Goal: Book appointment/travel/reservation

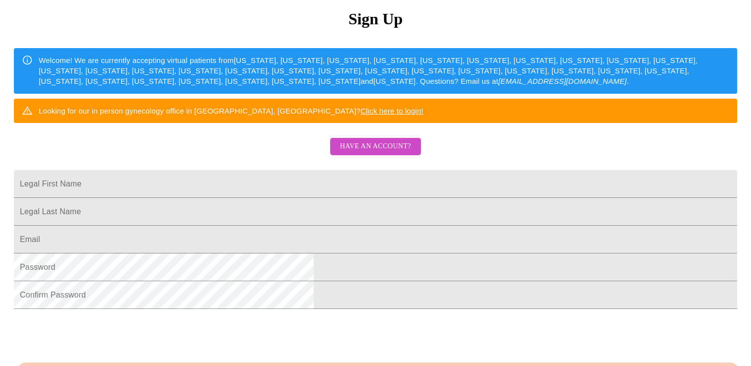
scroll to position [149, 0]
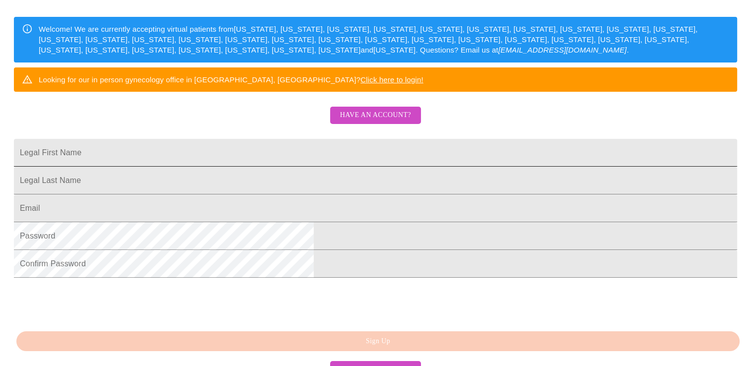
click at [325, 167] on input "Legal First Name" at bounding box center [376, 153] width 724 height 28
type input "[PERSON_NAME]"
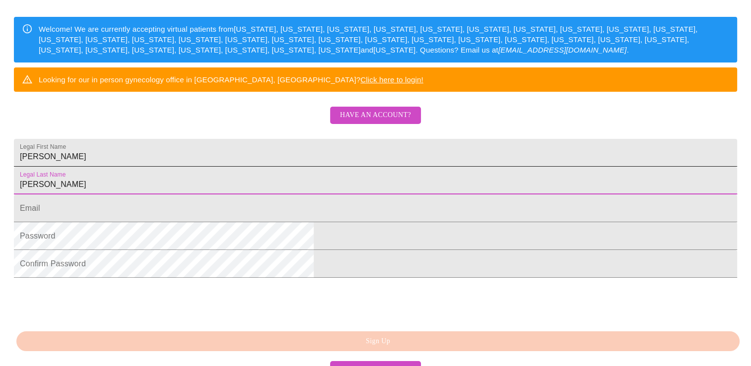
type input "[PERSON_NAME]"
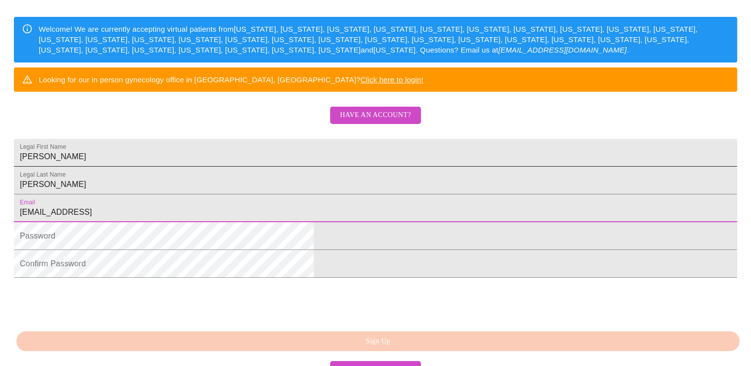
type input "[EMAIL_ADDRESS][DOMAIN_NAME]"
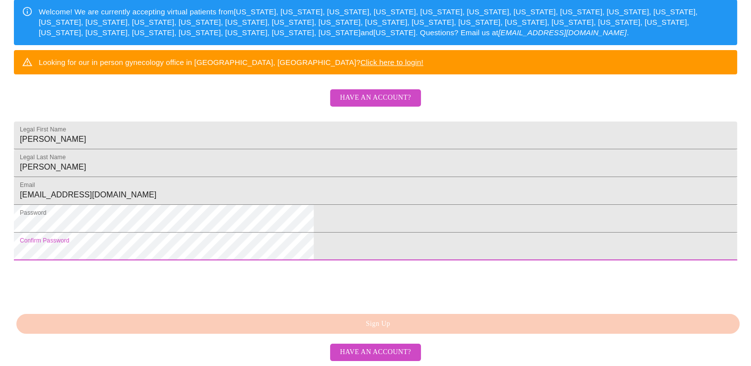
scroll to position [242, 0]
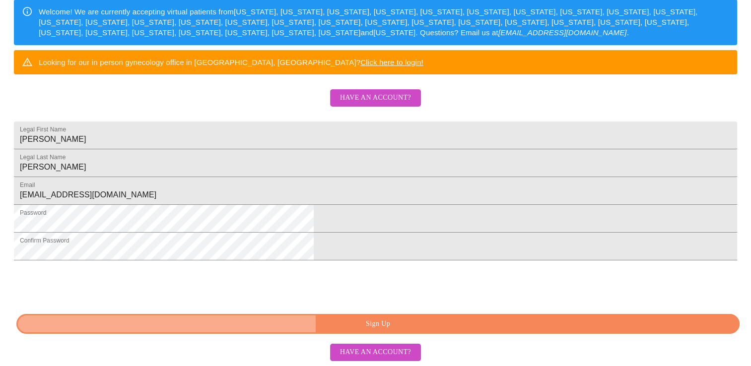
click at [320, 326] on span "Sign Up" at bounding box center [378, 324] width 701 height 12
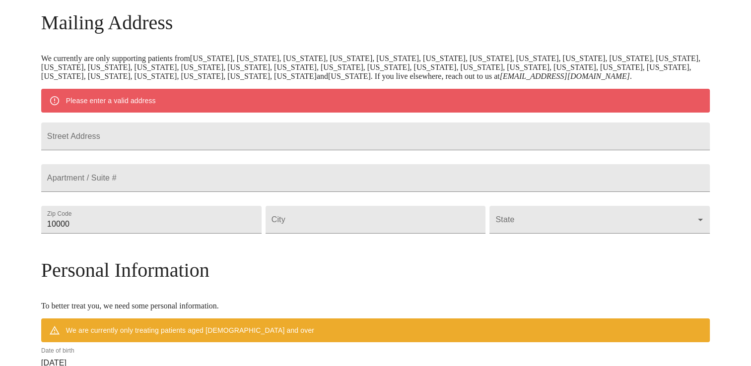
scroll to position [153, 0]
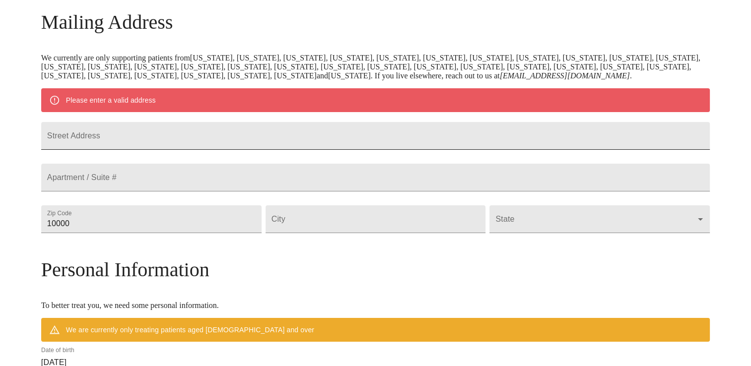
click at [216, 150] on input "Street Address" at bounding box center [375, 136] width 669 height 28
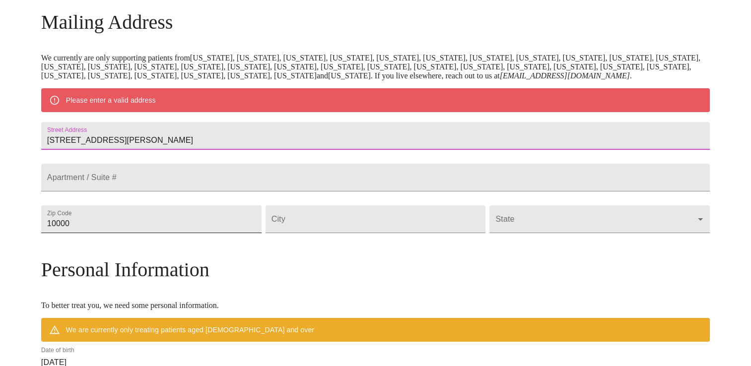
type input "[STREET_ADDRESS][PERSON_NAME]"
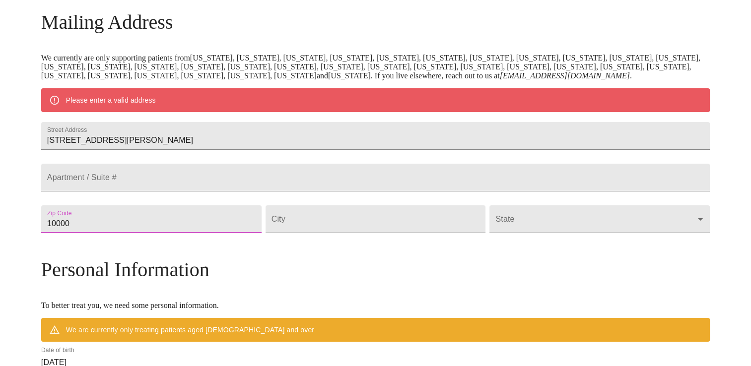
click at [176, 233] on input "10000" at bounding box center [151, 220] width 220 height 28
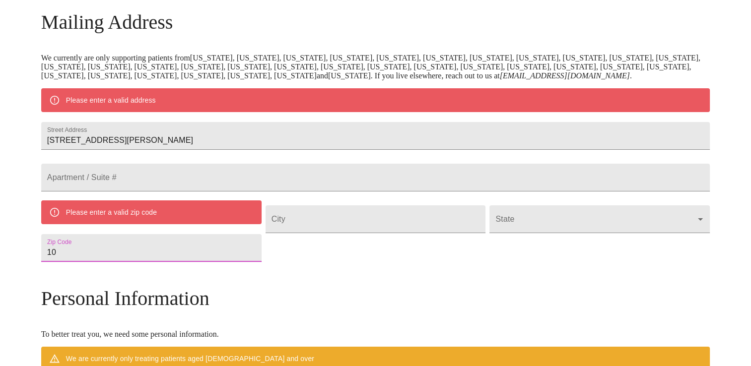
type input "1"
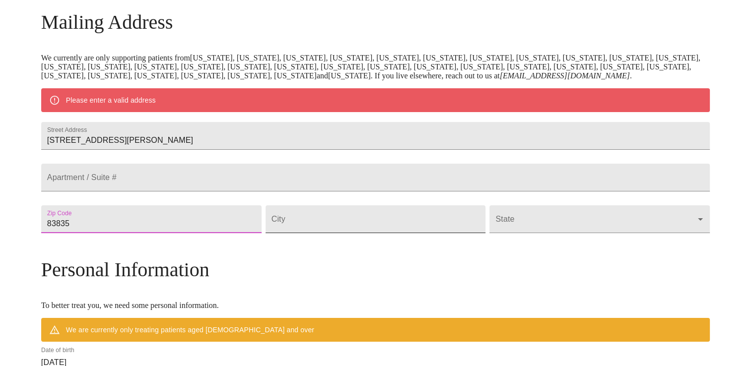
type input "83835"
click at [383, 233] on input "Street Address" at bounding box center [376, 220] width 220 height 28
type input "[PERSON_NAME]"
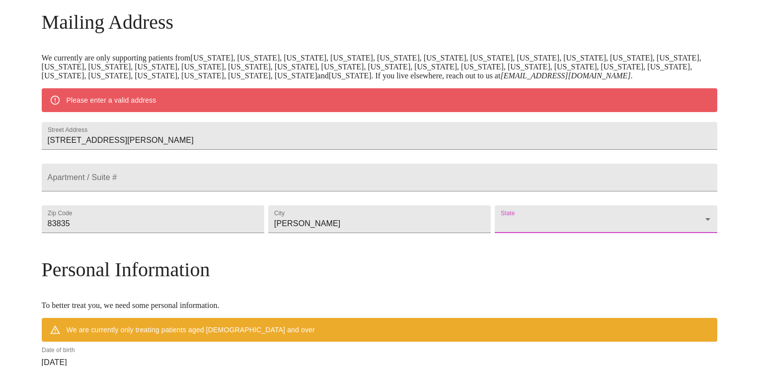
click at [538, 250] on body "MyMenopauseRx Welcome to MyMenopauseRx Since it's your first time here, you'll …" at bounding box center [379, 238] width 751 height 774
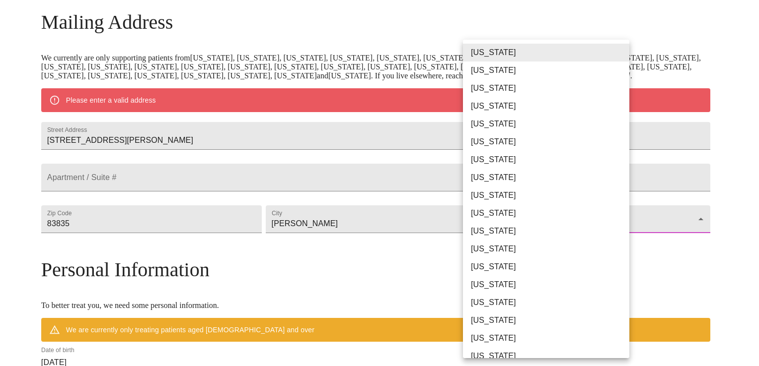
click at [521, 251] on li "[US_STATE]" at bounding box center [550, 249] width 174 height 18
type input "[US_STATE]"
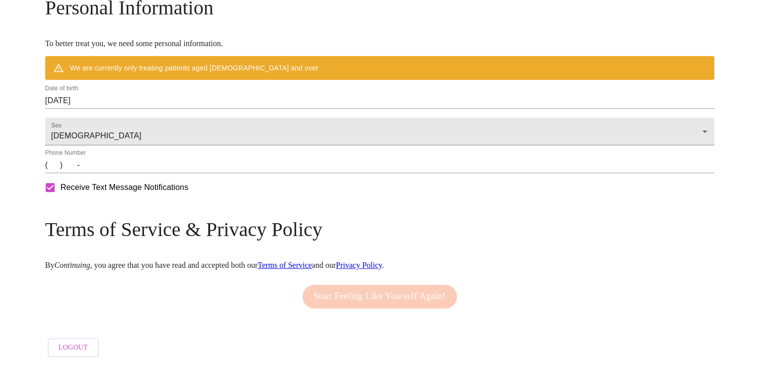
scroll to position [426, 0]
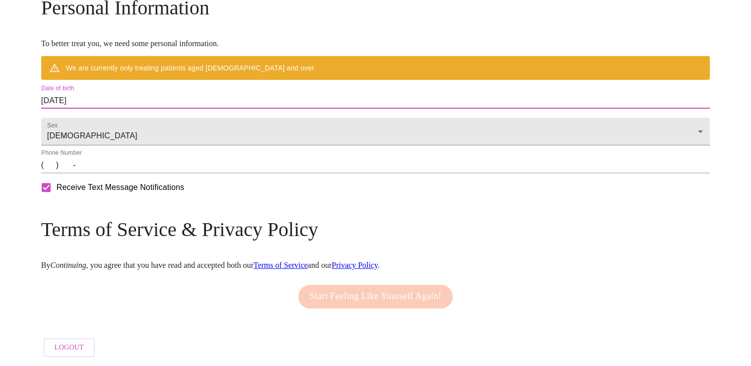
drag, startPoint x: 175, startPoint y: 92, endPoint x: 73, endPoint y: 86, distance: 102.0
drag, startPoint x: 73, startPoint y: 86, endPoint x: 171, endPoint y: 94, distance: 98.2
click at [171, 94] on input "[DATE]" at bounding box center [375, 101] width 669 height 16
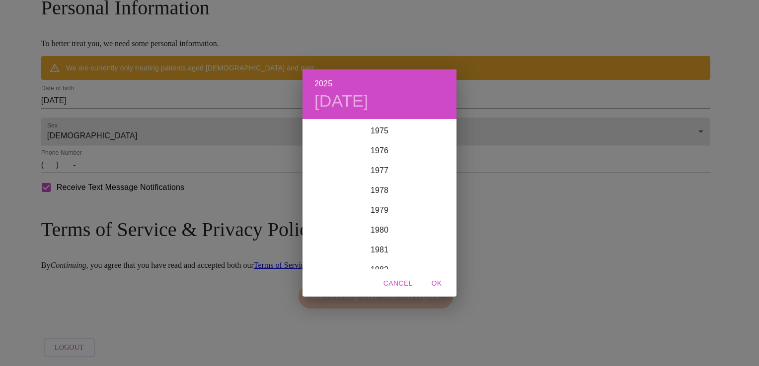
scroll to position [1549, 0]
click at [380, 253] on div "1983" at bounding box center [379, 250] width 154 height 20
click at [434, 251] on div "Dec" at bounding box center [430, 250] width 51 height 37
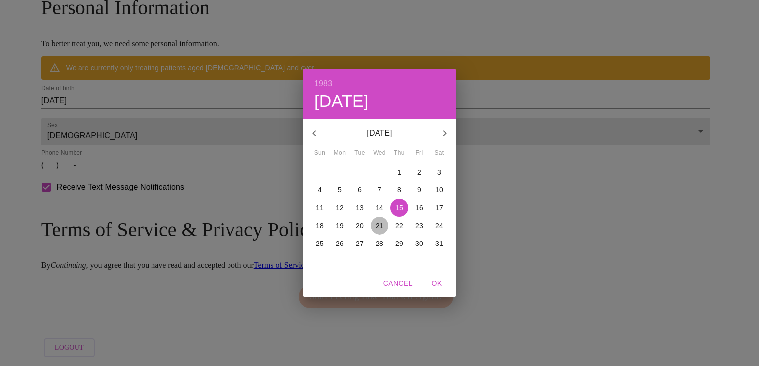
click at [375, 227] on p "21" at bounding box center [379, 226] width 8 height 10
click at [436, 283] on span "OK" at bounding box center [437, 284] width 24 height 12
type input "[DATE]"
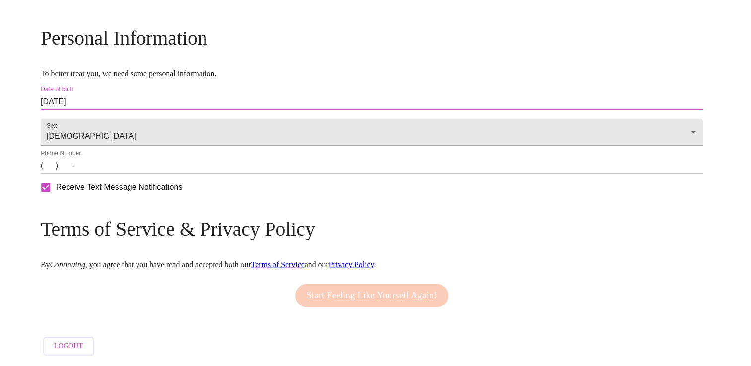
scroll to position [397, 0]
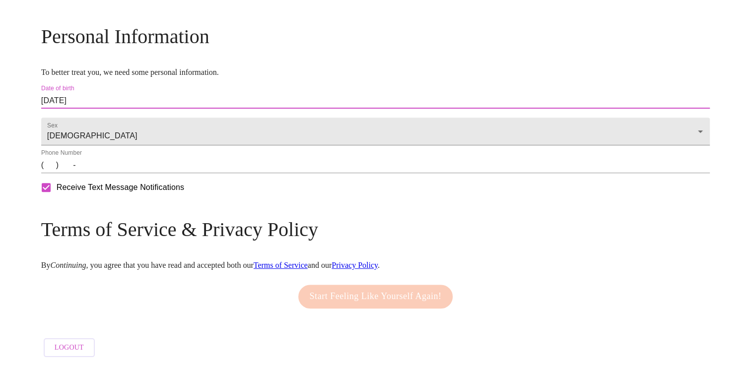
click at [129, 163] on input "(   )    -" at bounding box center [375, 165] width 669 height 16
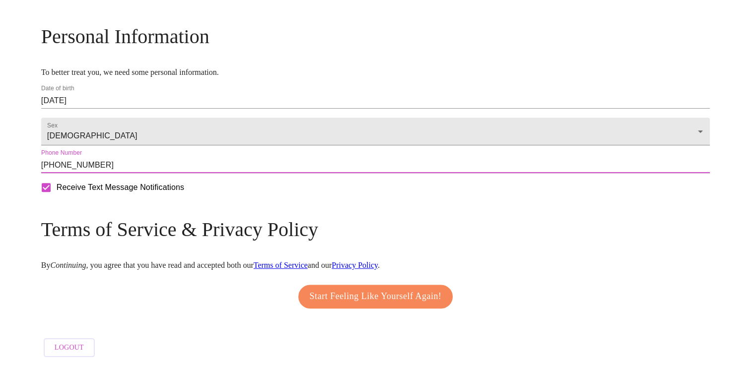
type input "[PHONE_NUMBER]"
click at [371, 291] on span "Start Feeling Like Yourself Again!" at bounding box center [376, 297] width 132 height 16
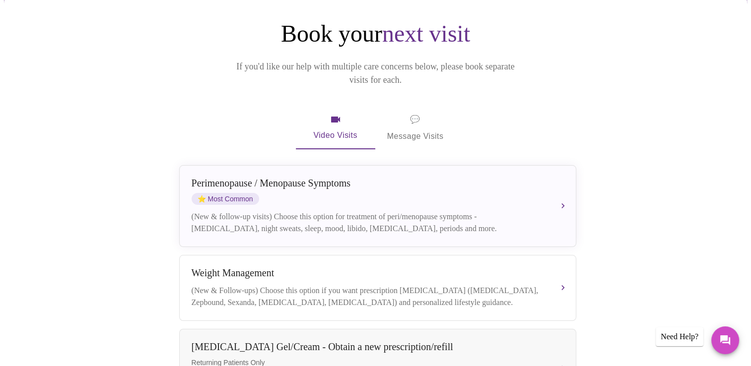
scroll to position [99, 0]
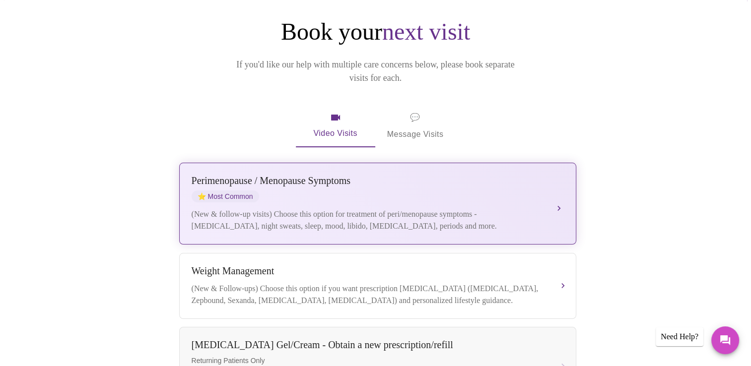
click at [297, 213] on div "(New & follow-up visits) Choose this option for treatment of peri/menopause sym…" at bounding box center [368, 221] width 353 height 24
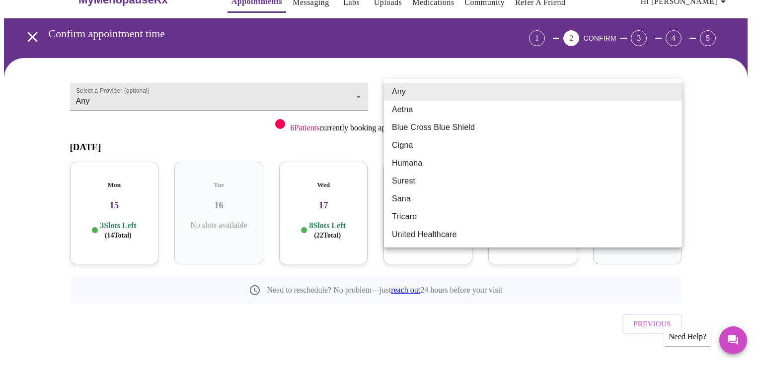
click at [434, 99] on body "MyMenopauseRx Appointments Messaging Labs Uploads Medications Community Refer a…" at bounding box center [379, 182] width 751 height 403
click at [424, 242] on li "United Healthcare" at bounding box center [533, 235] width 298 height 18
type input "United Healthcare"
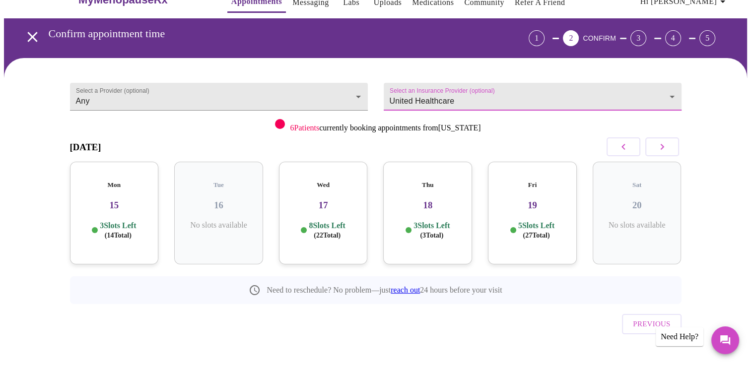
click at [111, 200] on h3 "15" at bounding box center [114, 205] width 73 height 11
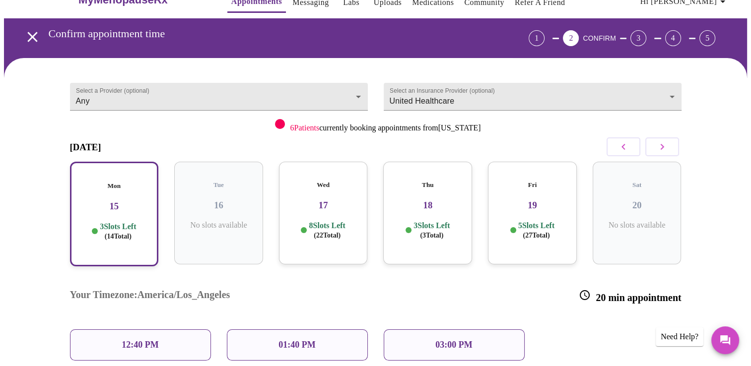
click at [431, 330] on div "03:00 PM" at bounding box center [454, 345] width 141 height 31
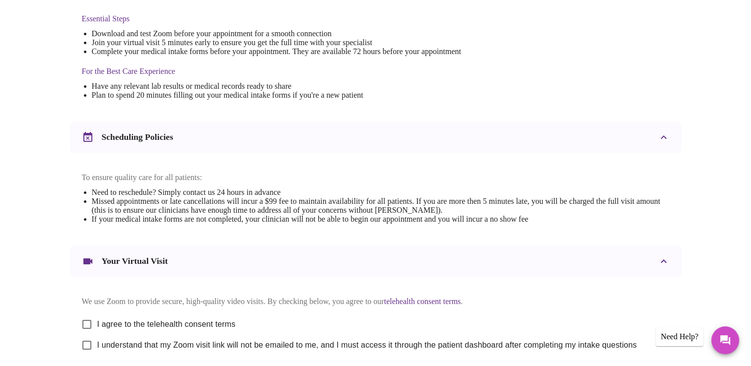
scroll to position [348, 0]
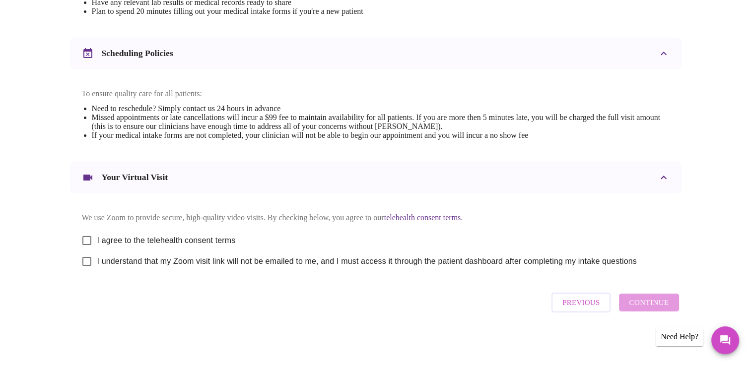
click at [89, 237] on input "I agree to the telehealth consent terms" at bounding box center [86, 240] width 21 height 21
checkbox input "true"
click at [88, 269] on input "I understand that my Zoom visit link will not be emailed to me, and I must acce…" at bounding box center [86, 261] width 21 height 21
checkbox input "true"
click at [655, 309] on span "Continue" at bounding box center [649, 302] width 40 height 13
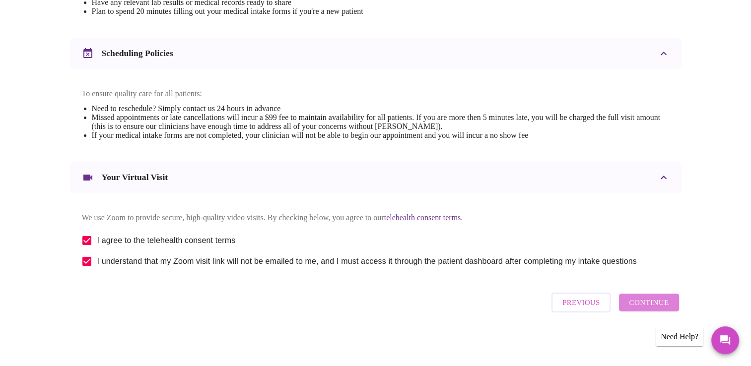
scroll to position [56, 0]
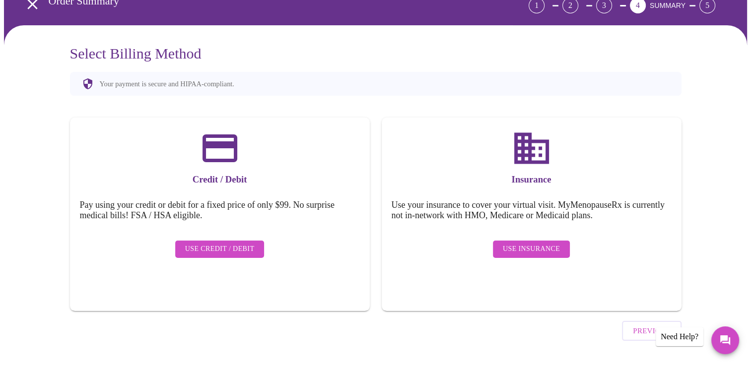
click at [516, 244] on span "Use Insurance" at bounding box center [531, 249] width 57 height 12
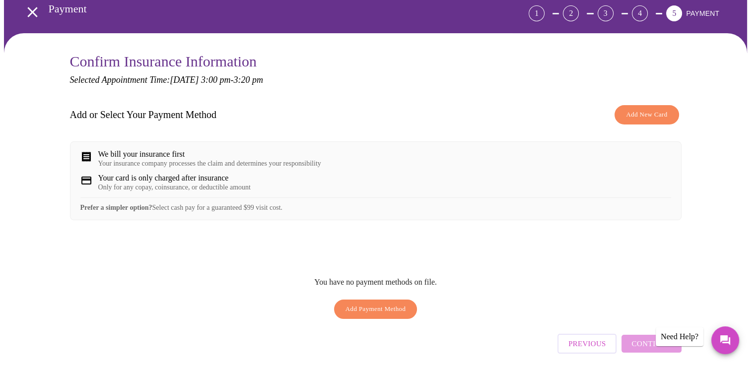
scroll to position [0, 0]
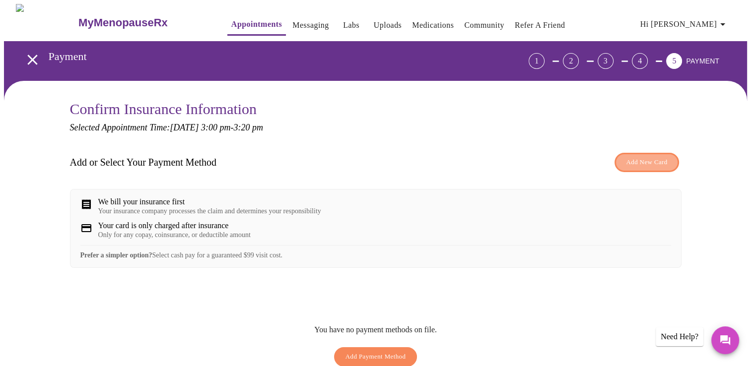
click at [626, 164] on span "Add New Card" at bounding box center [646, 162] width 41 height 11
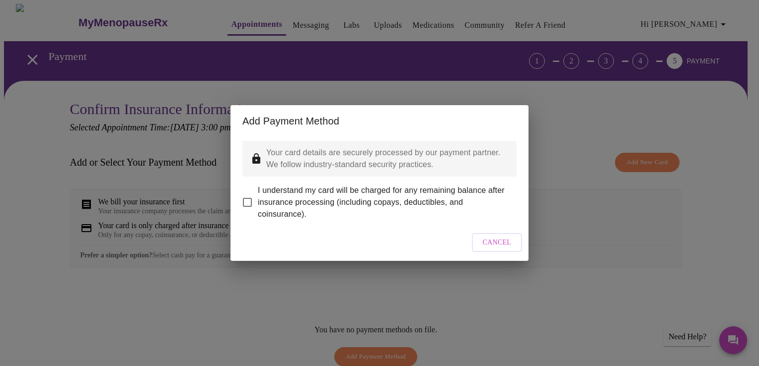
click at [250, 194] on input "I understand my card will be charged for any remaining balance after insurance …" at bounding box center [247, 202] width 21 height 21
checkbox input "true"
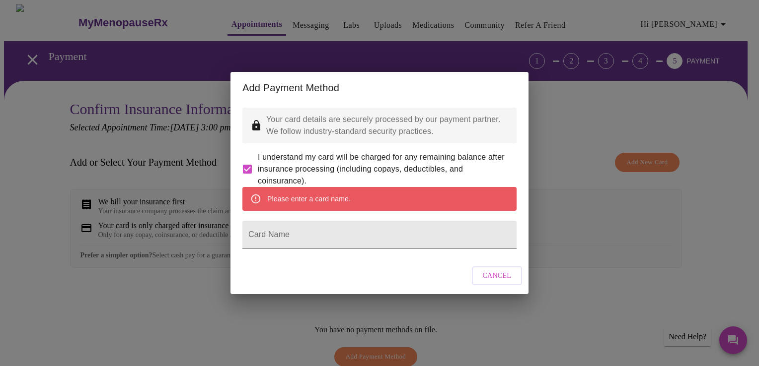
click at [344, 202] on form "Please enter a card name. Card Name" at bounding box center [379, 220] width 274 height 67
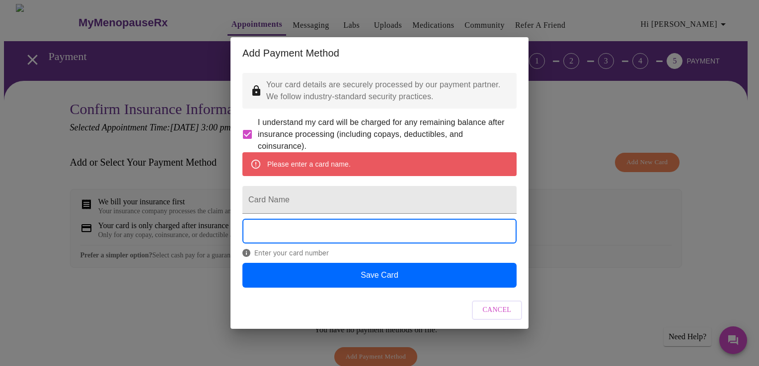
click at [330, 160] on div "Please enter a card name." at bounding box center [308, 164] width 83 height 18
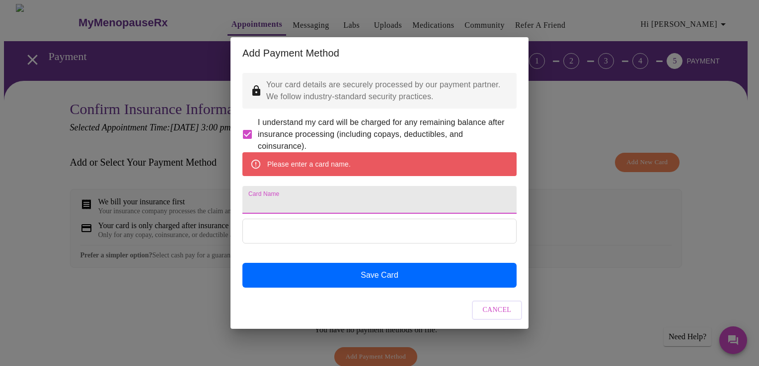
click at [305, 198] on input "Card Name" at bounding box center [379, 200] width 274 height 28
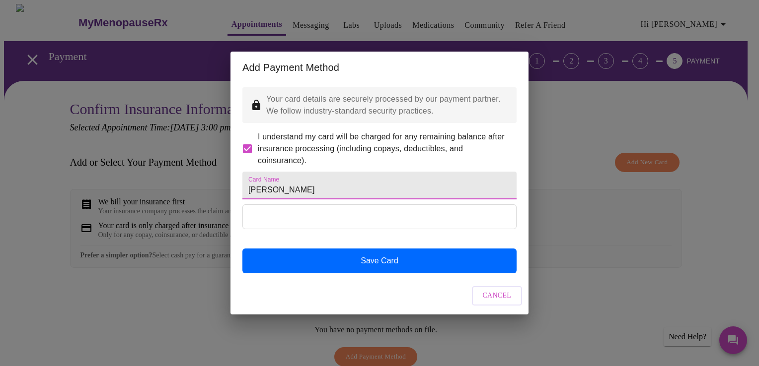
type input "[PERSON_NAME]"
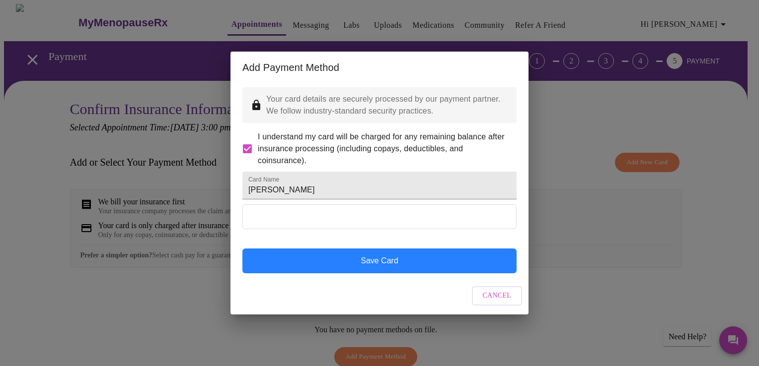
click at [369, 274] on button "Save Card" at bounding box center [379, 261] width 274 height 25
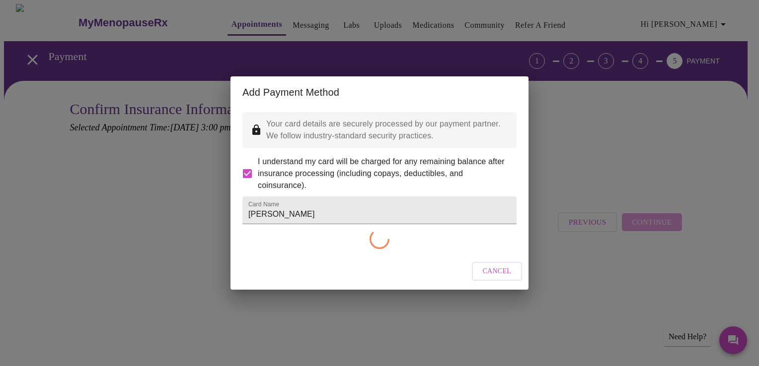
checkbox input "false"
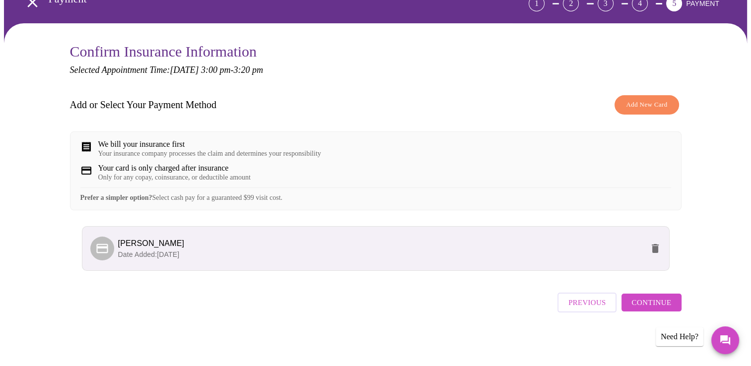
scroll to position [64, 0]
click at [630, 99] on span "Add New Card" at bounding box center [646, 104] width 41 height 11
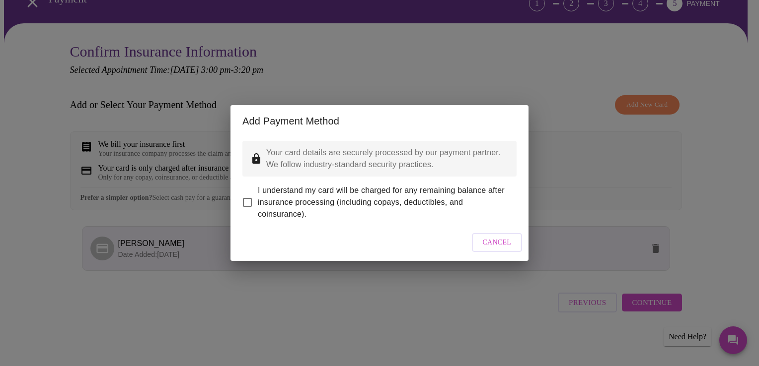
click at [245, 194] on input "I understand my card will be charged for any remaining balance after insurance …" at bounding box center [247, 202] width 21 height 21
checkbox input "true"
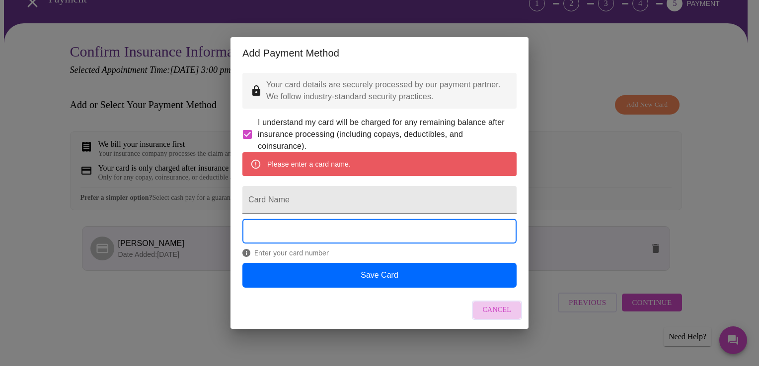
drag, startPoint x: 496, startPoint y: 329, endPoint x: 497, endPoint y: 324, distance: 5.2
click at [497, 317] on span "Cancel" at bounding box center [497, 310] width 29 height 12
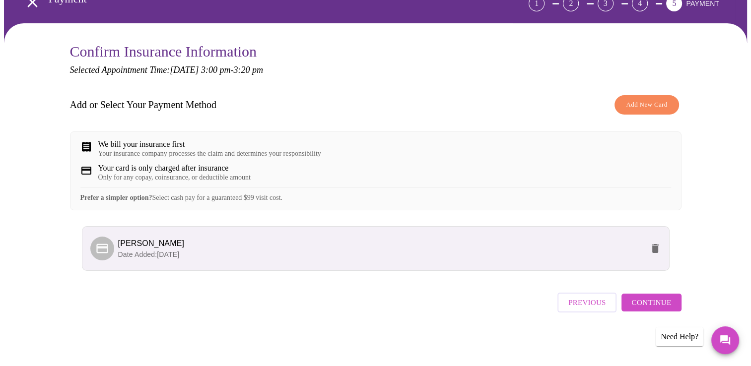
click at [638, 305] on span "Continue" at bounding box center [652, 302] width 40 height 13
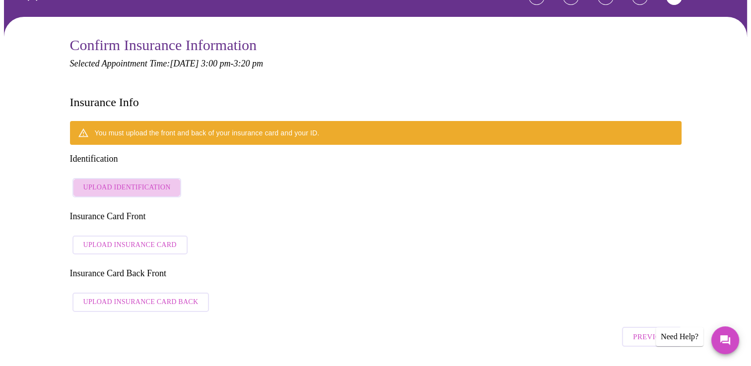
click at [128, 182] on span "Upload Identification" at bounding box center [126, 188] width 87 height 12
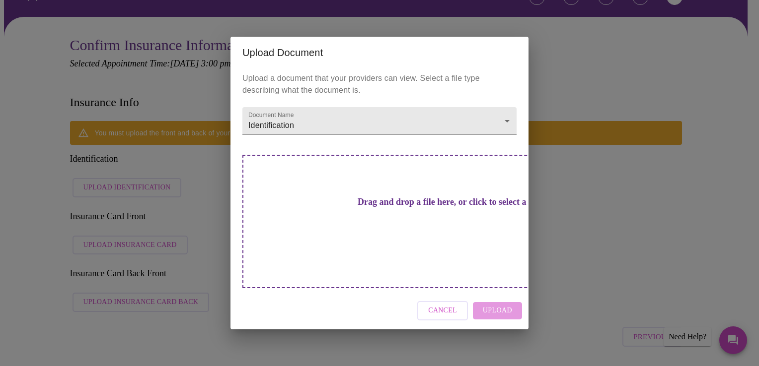
click at [429, 208] on h3 "Drag and drop a file here, or click to select a file" at bounding box center [449, 202] width 274 height 10
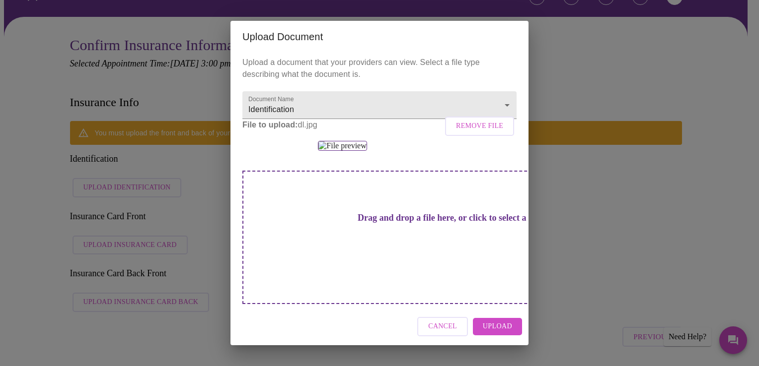
click at [492, 333] on span "Upload" at bounding box center [497, 327] width 29 height 12
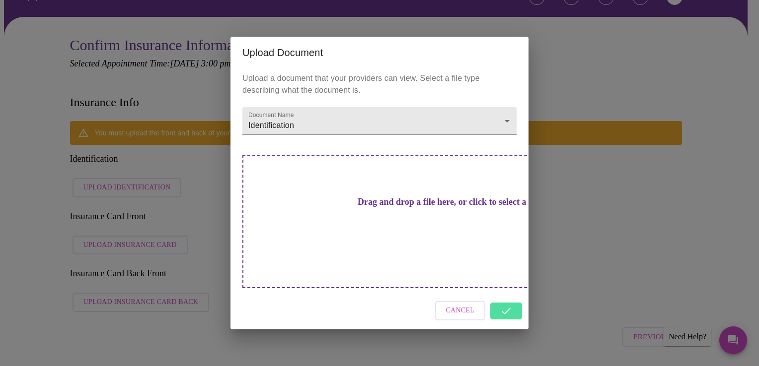
click at [516, 299] on div "Cancel" at bounding box center [379, 310] width 298 height 37
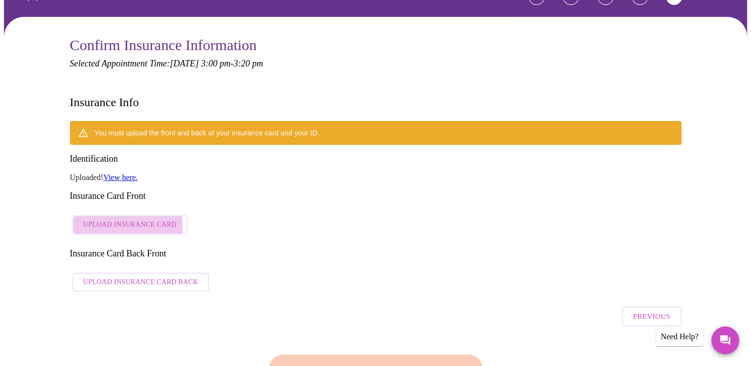
click at [109, 219] on span "Upload Insurance Card" at bounding box center [129, 225] width 93 height 12
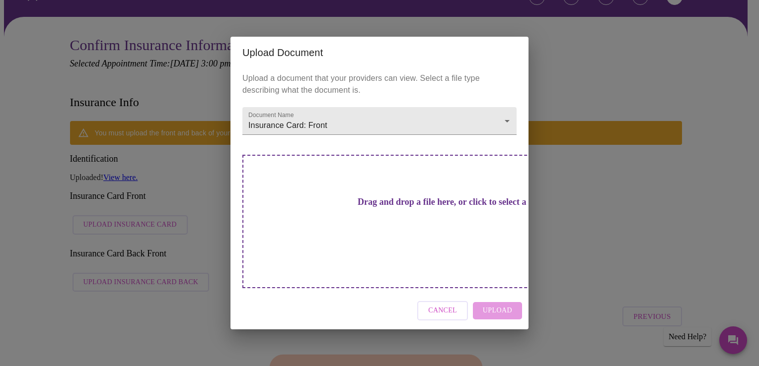
click at [303, 215] on div "Drag and drop a file here, or click to select a file" at bounding box center [448, 222] width 413 height 134
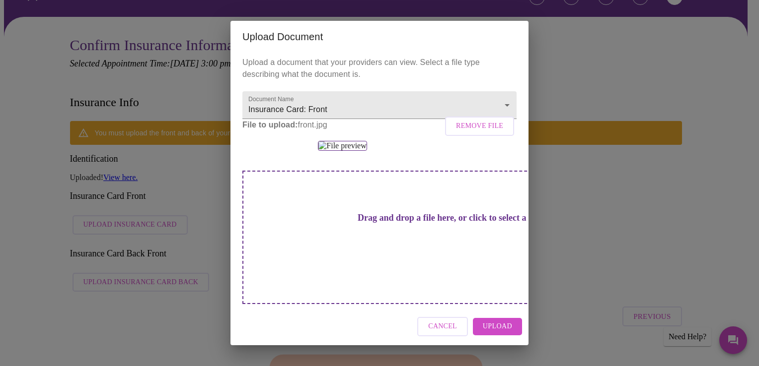
click at [491, 331] on span "Upload" at bounding box center [497, 327] width 29 height 12
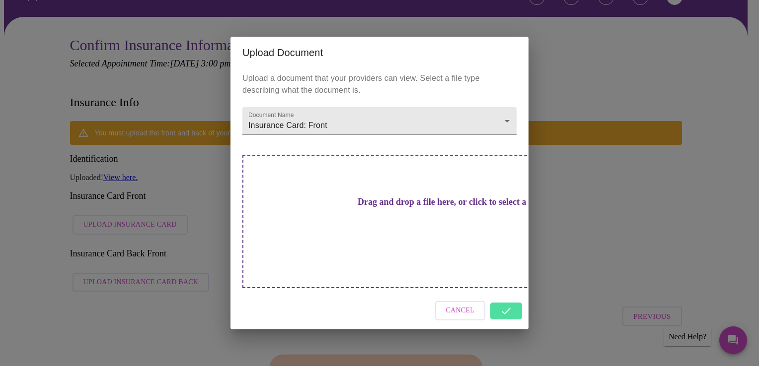
click at [510, 293] on div "Cancel" at bounding box center [379, 310] width 298 height 37
drag, startPoint x: 204, startPoint y: 247, endPoint x: 194, endPoint y: 246, distance: 10.0
click at [204, 247] on div "Upload Document Upload a document that your providers can view. Select a file t…" at bounding box center [379, 183] width 759 height 366
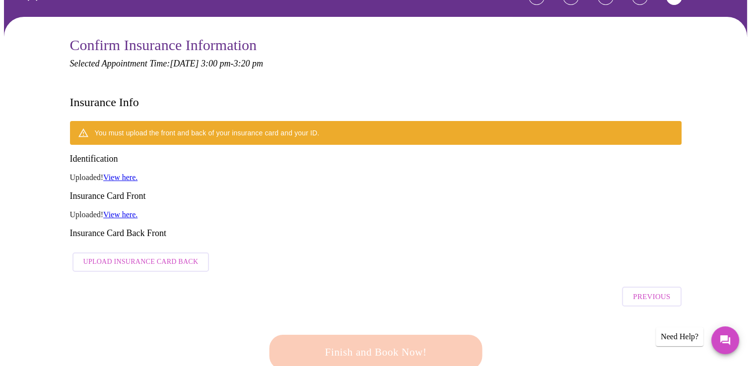
click at [137, 256] on span "Upload Insurance Card Back" at bounding box center [140, 262] width 115 height 12
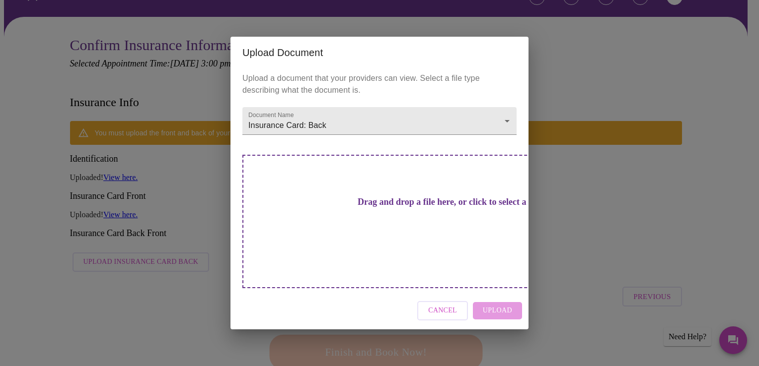
click at [365, 208] on h3 "Drag and drop a file here, or click to select a file" at bounding box center [449, 202] width 274 height 10
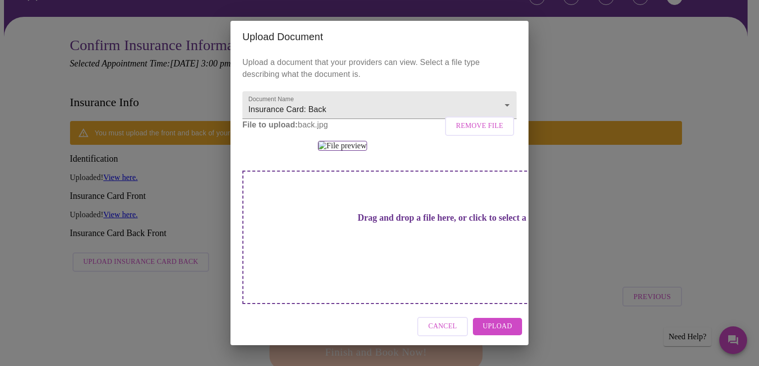
click at [497, 333] on span "Upload" at bounding box center [497, 327] width 29 height 12
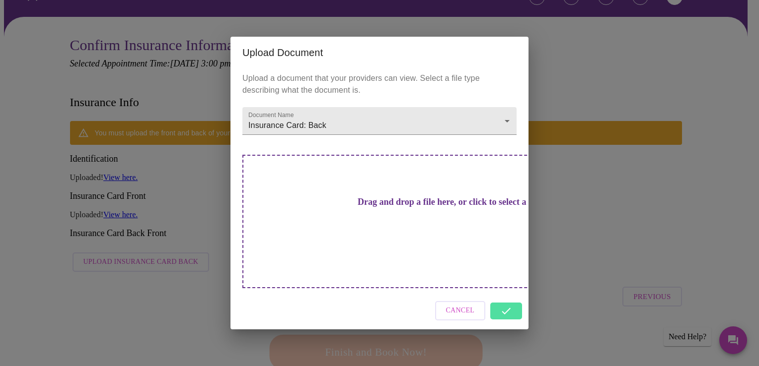
click at [570, 309] on div "Upload Document Upload a document that your providers can view. Select a file t…" at bounding box center [379, 183] width 759 height 366
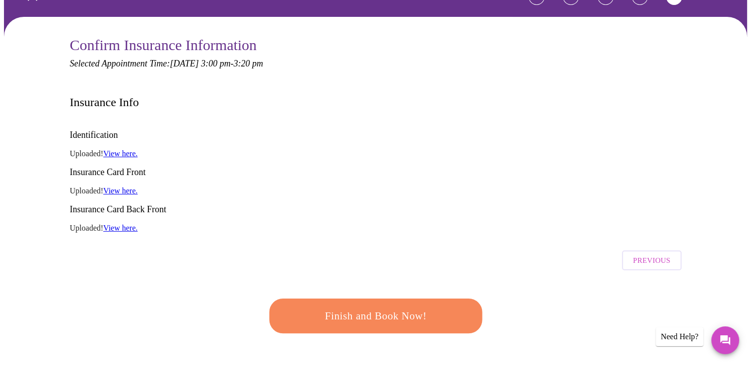
click at [394, 307] on span "Finish and Book Now!" at bounding box center [376, 316] width 184 height 18
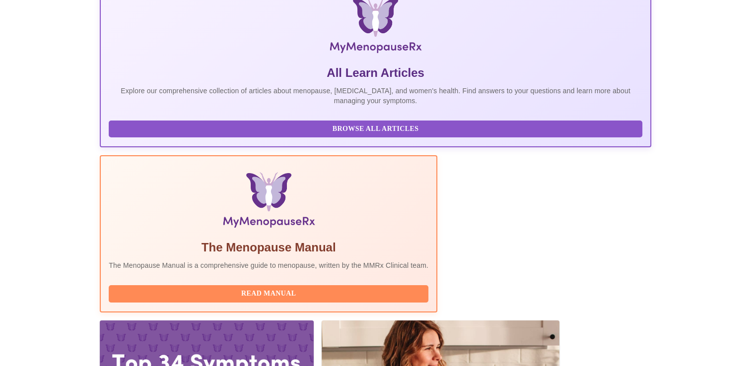
scroll to position [175, 0]
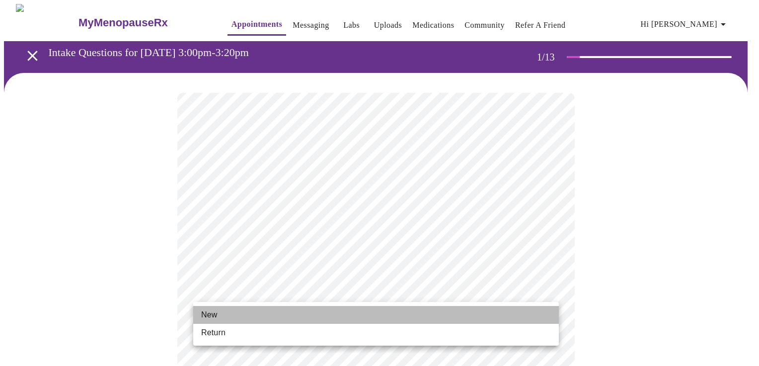
click at [312, 319] on li "New" at bounding box center [375, 315] width 365 height 18
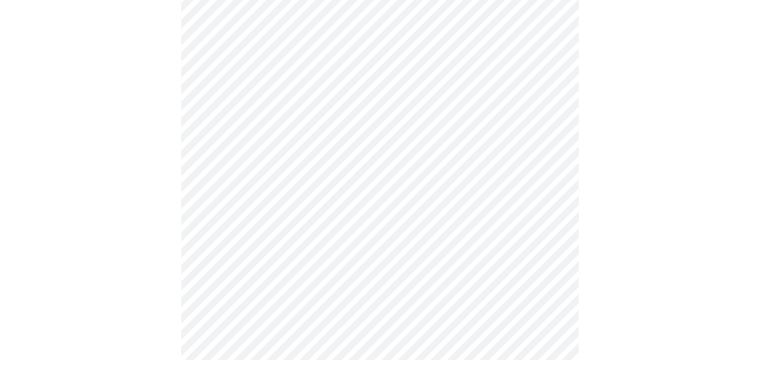
scroll to position [525, 0]
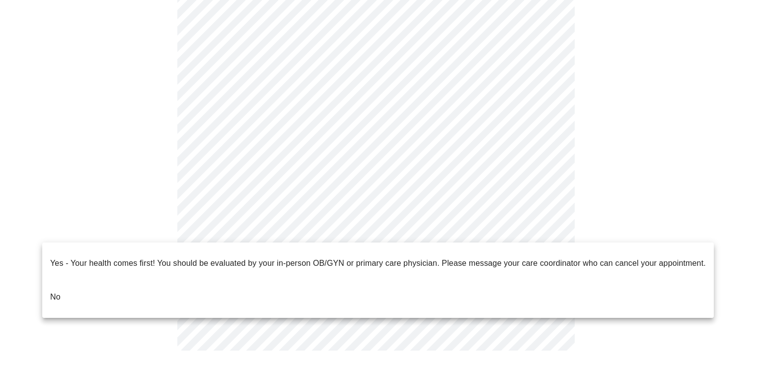
click at [192, 288] on li "No" at bounding box center [377, 298] width 671 height 34
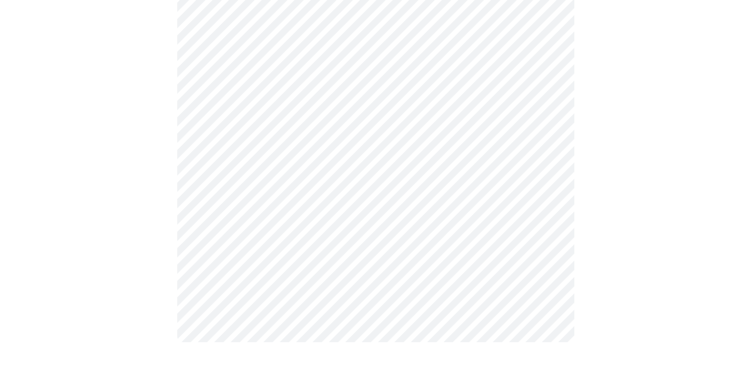
scroll to position [0, 0]
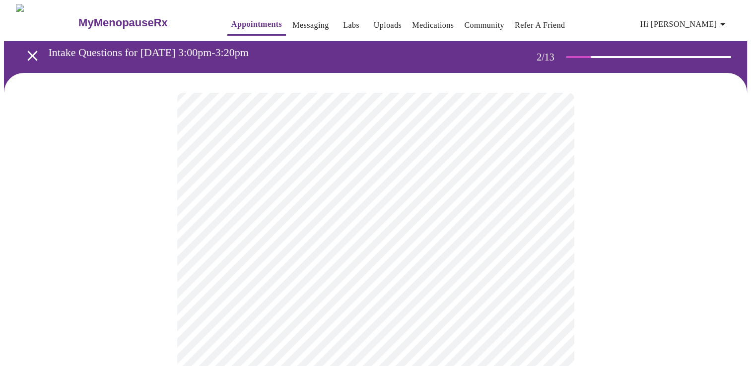
click at [366, 209] on body "MyMenopauseRx Appointments Messaging Labs Uploads Medications Community Refer a…" at bounding box center [375, 302] width 743 height 596
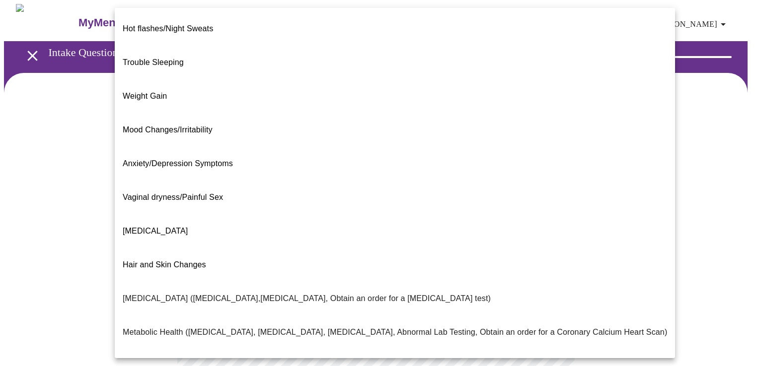
click at [197, 47] on li "Trouble Sleeping" at bounding box center [395, 63] width 560 height 34
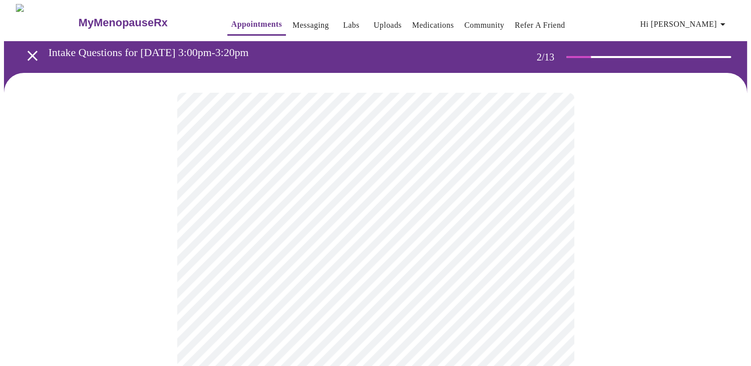
click at [129, 152] on div at bounding box center [375, 333] width 743 height 521
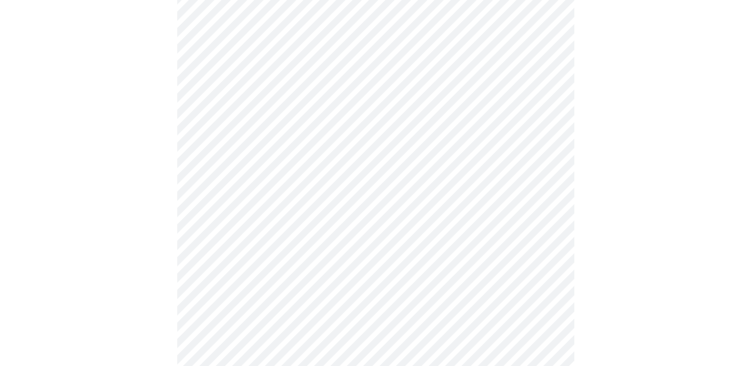
scroll to position [149, 0]
click at [335, 163] on body "MyMenopauseRx Appointments Messaging Labs Uploads Medications Community Refer a…" at bounding box center [375, 150] width 743 height 590
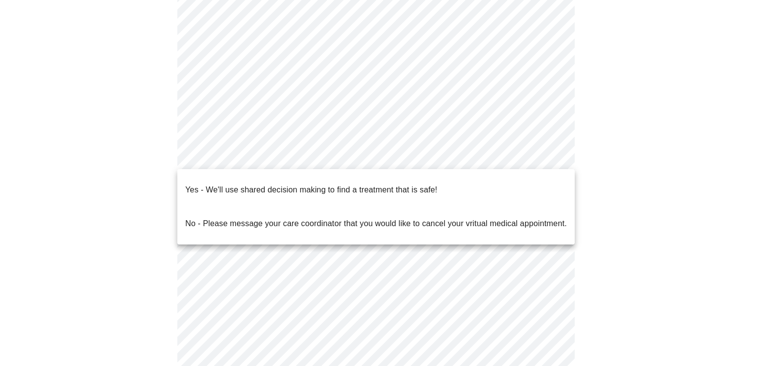
click at [105, 82] on div at bounding box center [379, 183] width 759 height 366
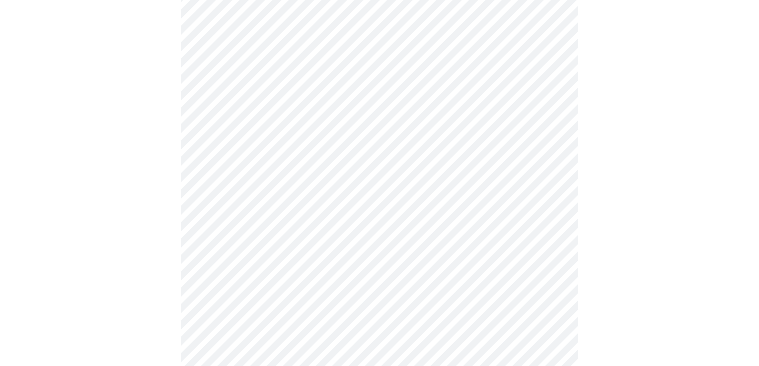
click at [419, 164] on body "MyMenopauseRx Appointments Messaging Labs Uploads Medications Community Refer a…" at bounding box center [379, 150] width 751 height 590
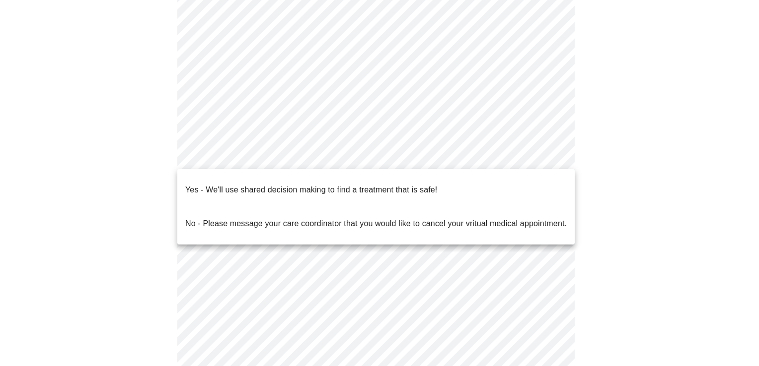
click at [348, 186] on p "Yes - We'll use shared decision making to find a treatment that is safe!" at bounding box center [311, 190] width 252 height 12
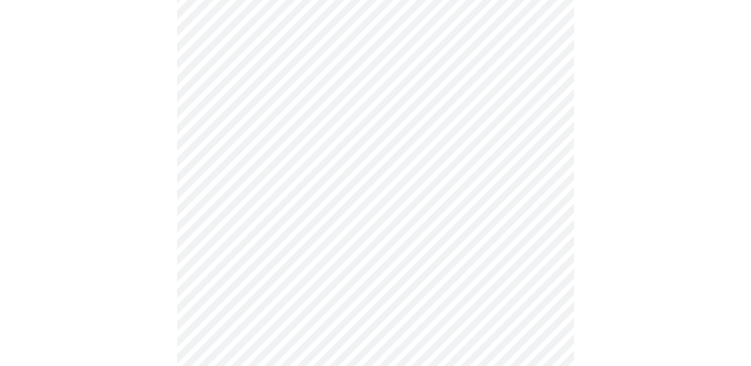
scroll to position [99, 0]
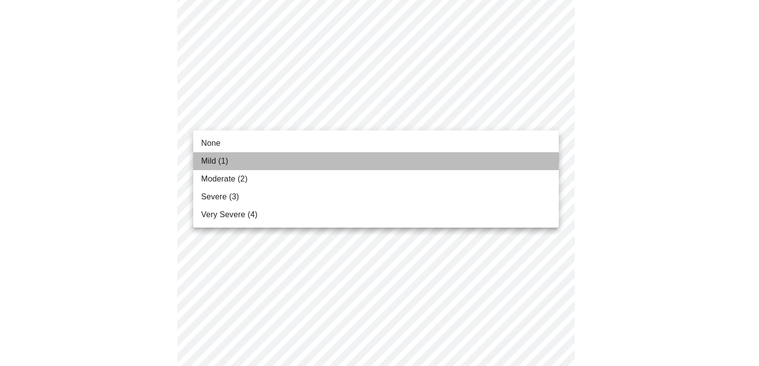
click at [265, 160] on li "Mild (1)" at bounding box center [375, 161] width 365 height 18
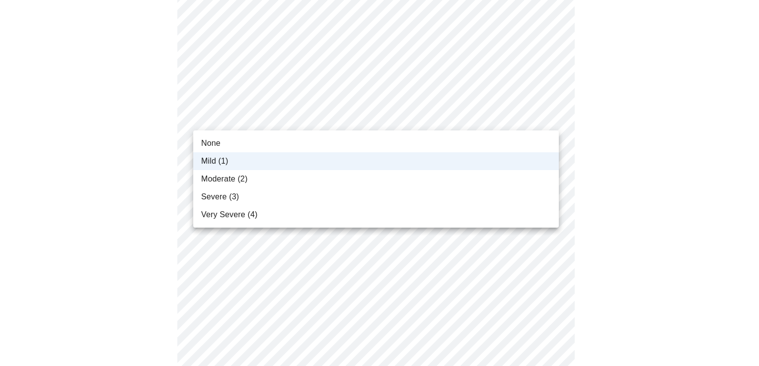
click at [126, 131] on div at bounding box center [379, 183] width 759 height 366
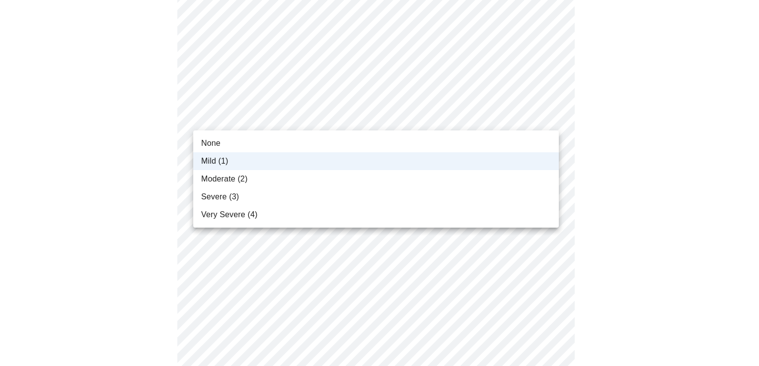
click at [91, 119] on div at bounding box center [379, 183] width 759 height 366
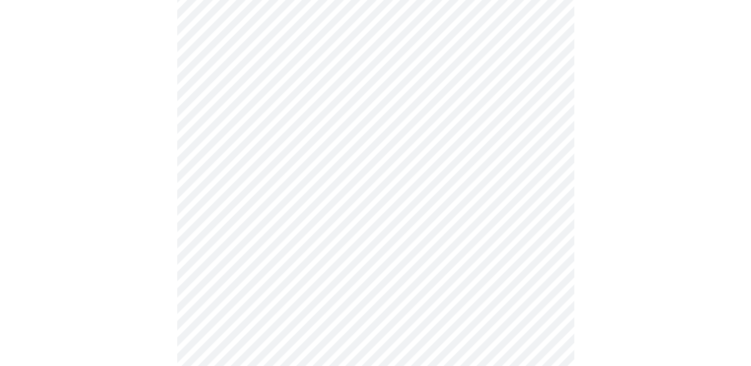
scroll to position [149, 0]
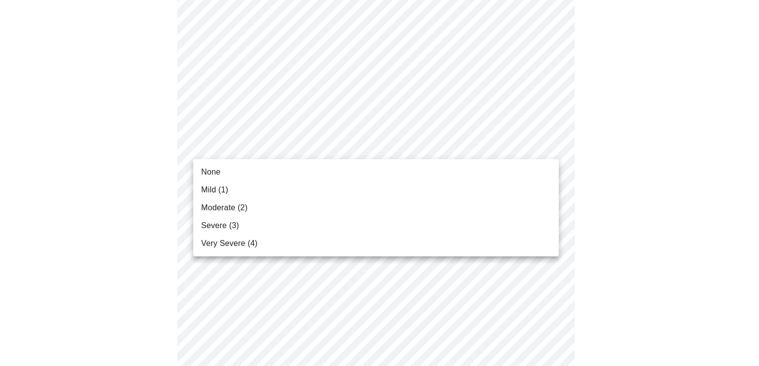
click at [248, 169] on li "None" at bounding box center [375, 172] width 365 height 18
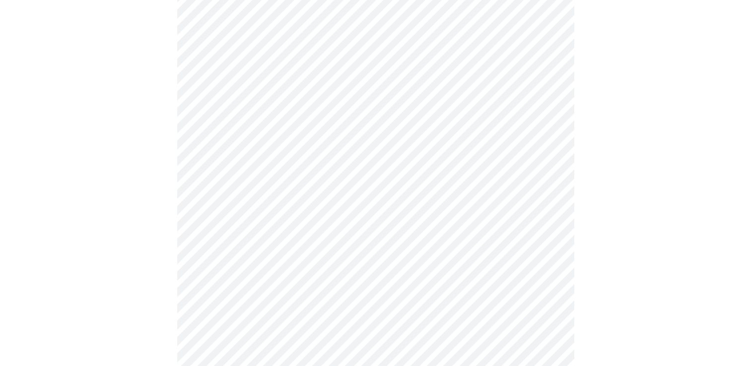
click at [320, 84] on body "MyMenopauseRx Appointments Messaging Labs Uploads Medications Community Refer a…" at bounding box center [375, 352] width 743 height 1293
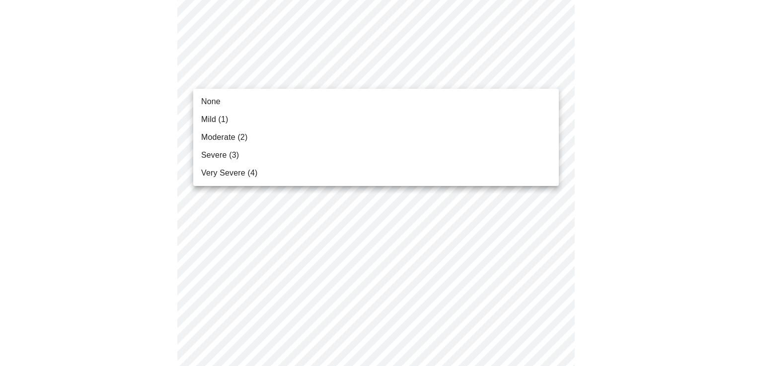
click at [286, 177] on li "Very Severe (4)" at bounding box center [375, 173] width 365 height 18
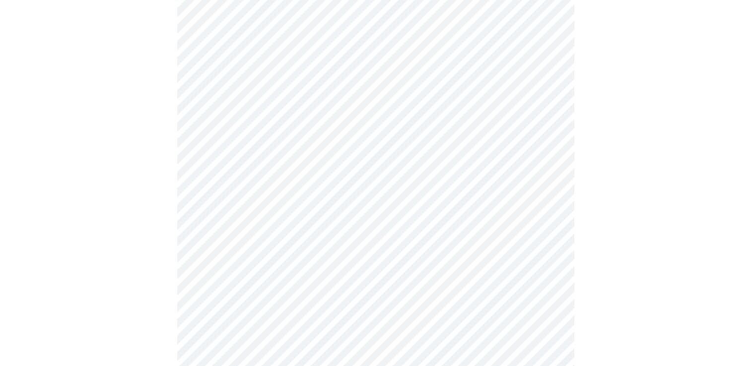
click at [258, 158] on body "MyMenopauseRx Appointments Messaging Labs Uploads Medications Community Refer a…" at bounding box center [375, 345] width 743 height 1279
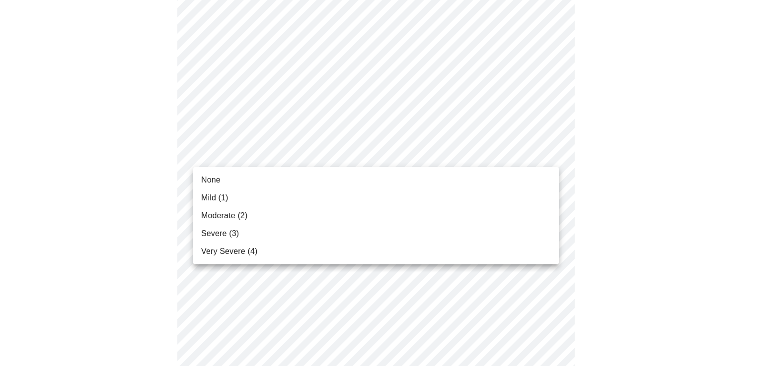
click at [245, 177] on li "None" at bounding box center [375, 180] width 365 height 18
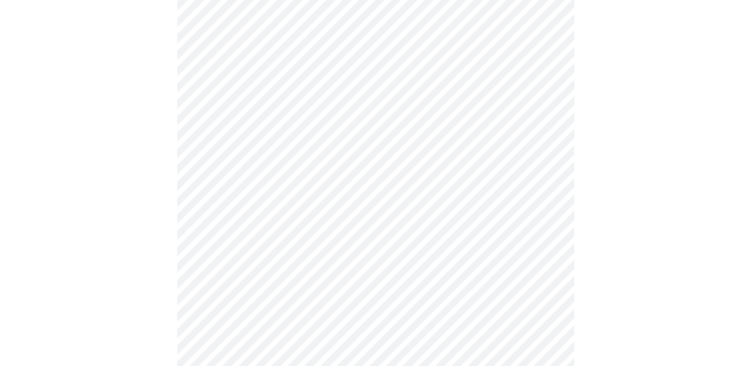
scroll to position [348, 0]
click at [252, 170] on body "MyMenopauseRx Appointments Messaging Labs Uploads Medications Community Refer a…" at bounding box center [375, 288] width 743 height 1265
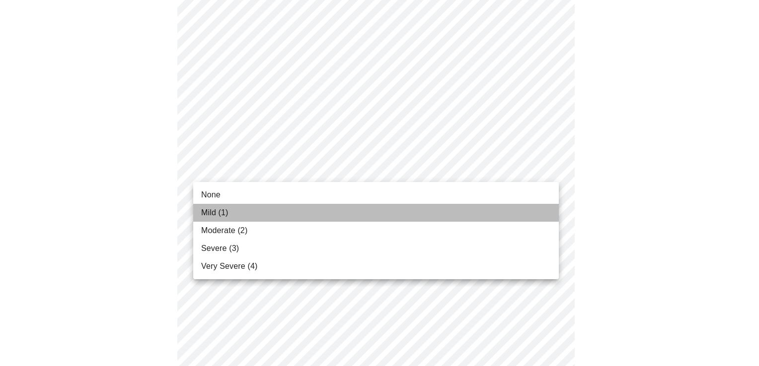
click at [234, 208] on li "Mild (1)" at bounding box center [375, 213] width 365 height 18
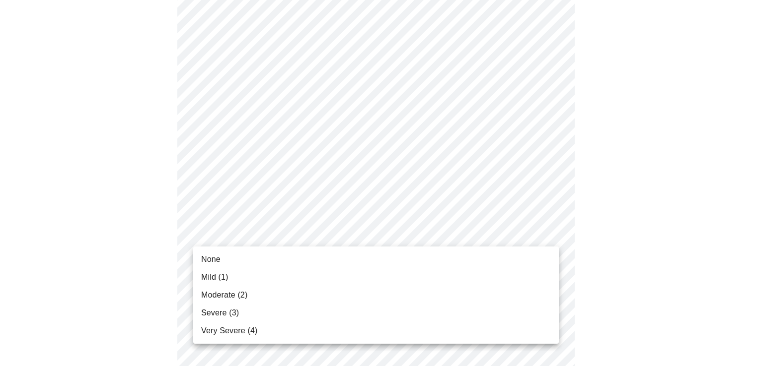
click at [244, 231] on body "MyMenopauseRx Appointments Messaging Labs Uploads Medications Community Refer a…" at bounding box center [379, 281] width 751 height 1251
click at [235, 281] on li "Mild (1)" at bounding box center [375, 278] width 365 height 18
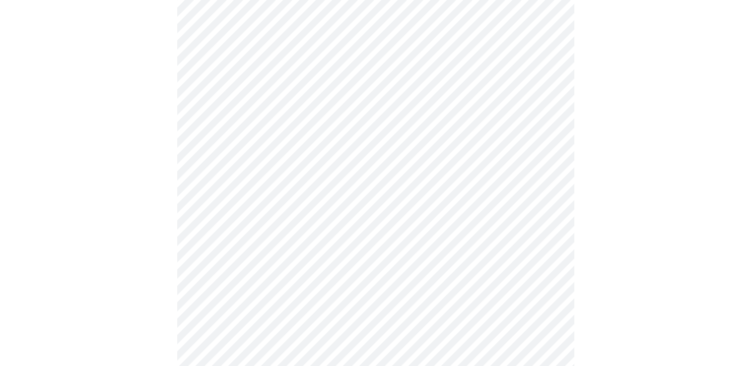
click at [141, 179] on div at bounding box center [375, 309] width 743 height 1168
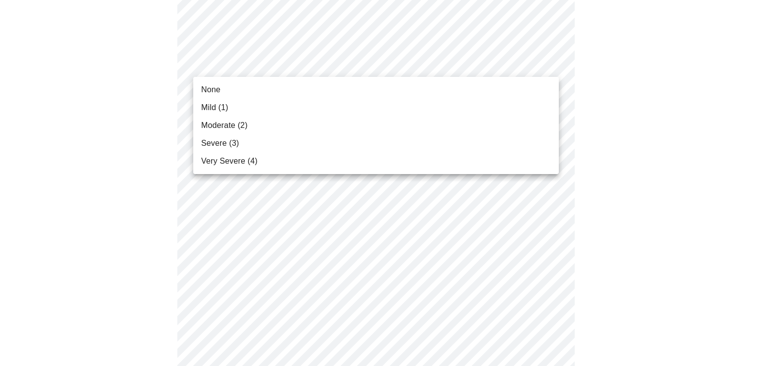
click at [326, 61] on body "MyMenopauseRx Appointments Messaging Labs Uploads Medications Community Refer a…" at bounding box center [379, 26] width 751 height 1237
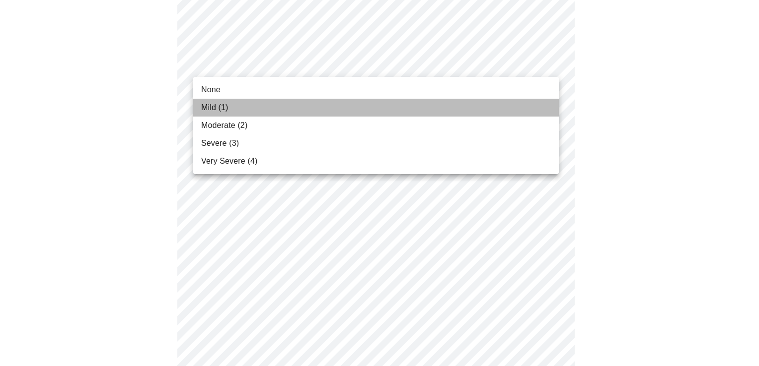
click at [282, 104] on li "Mild (1)" at bounding box center [375, 108] width 365 height 18
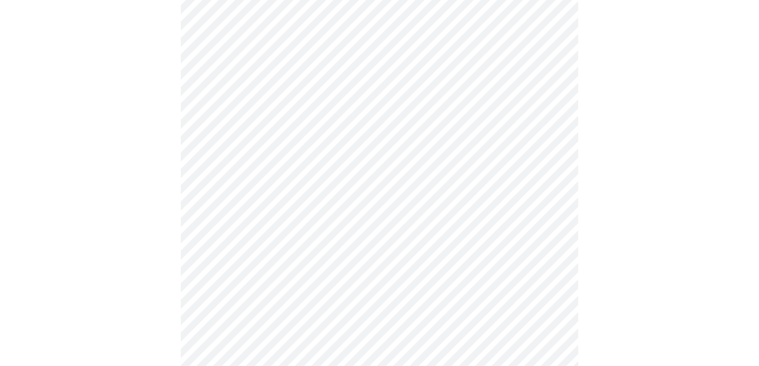
click at [256, 143] on body "MyMenopauseRx Appointments Messaging Labs Uploads Medications Community Refer a…" at bounding box center [379, 19] width 751 height 1223
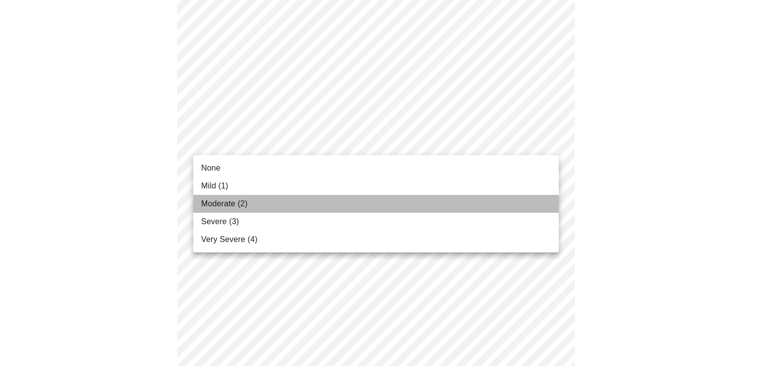
click at [251, 201] on li "Moderate (2)" at bounding box center [375, 204] width 365 height 18
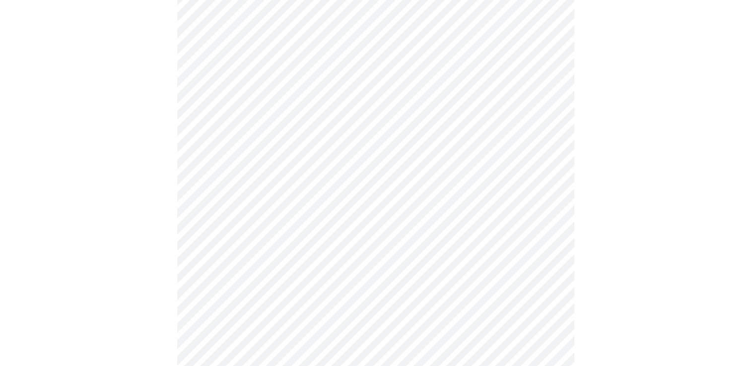
scroll to position [745, 0]
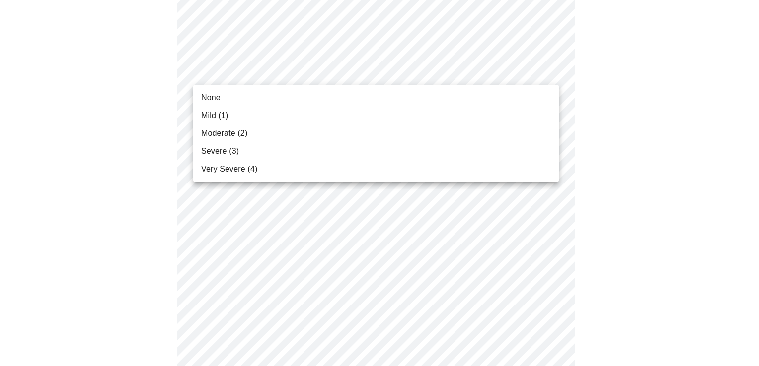
click at [243, 98] on li "None" at bounding box center [375, 98] width 365 height 18
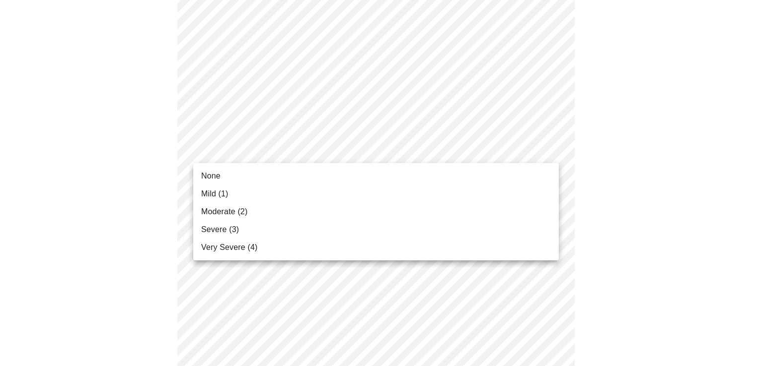
click at [253, 175] on li "None" at bounding box center [375, 176] width 365 height 18
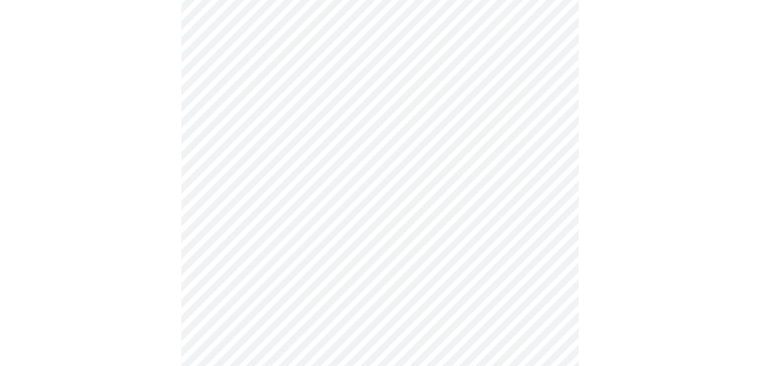
scroll to position [814, 0]
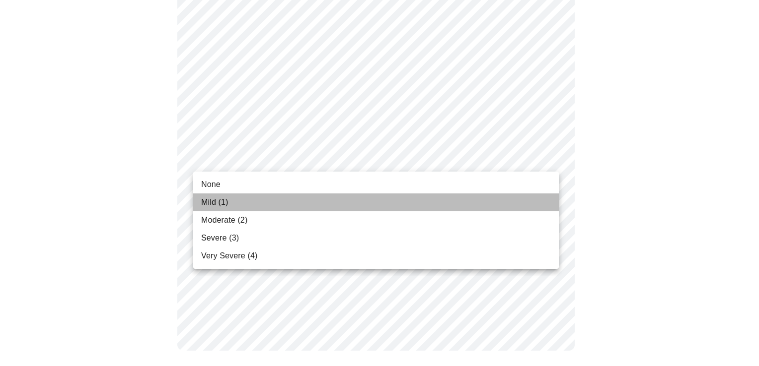
click at [229, 205] on li "Mild (1)" at bounding box center [375, 203] width 365 height 18
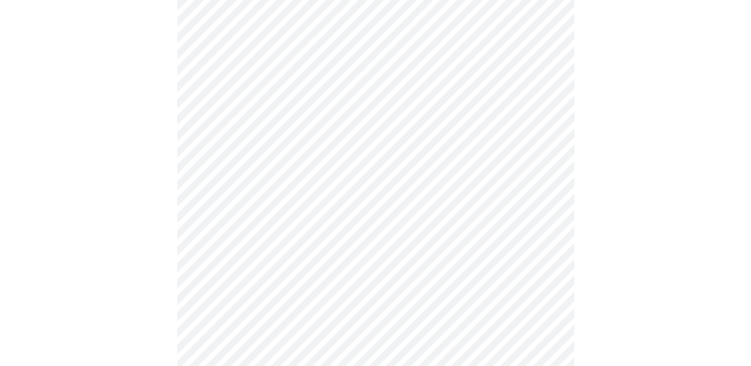
scroll to position [497, 0]
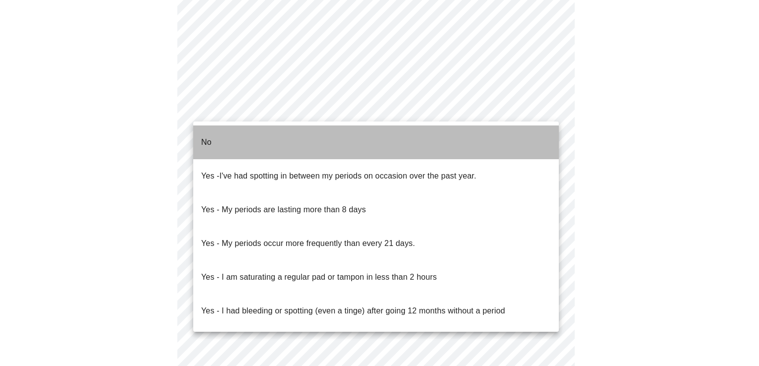
click at [254, 140] on li "No" at bounding box center [375, 143] width 365 height 34
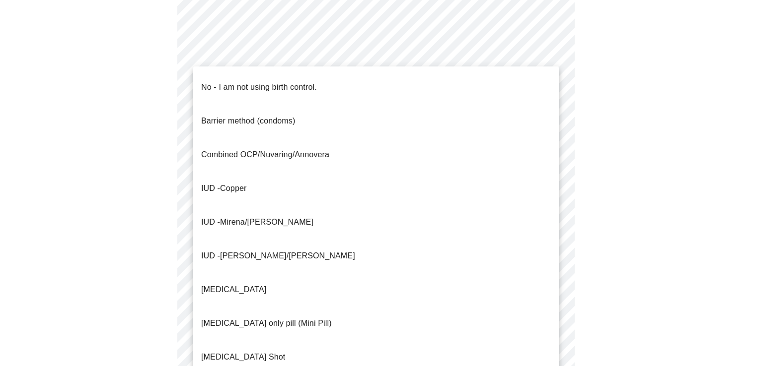
click at [251, 82] on p "No - I am not using birth control." at bounding box center [259, 87] width 116 height 12
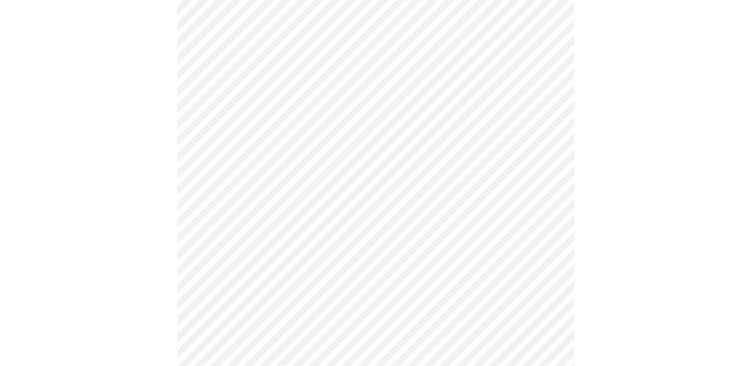
click at [167, 196] on div at bounding box center [375, 25] width 743 height 898
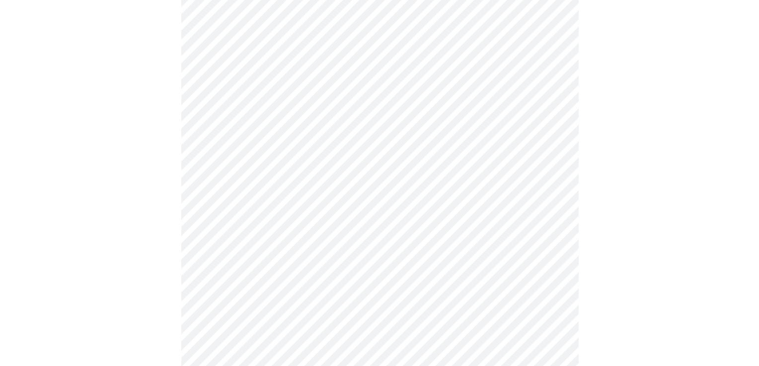
scroll to position [600, 0]
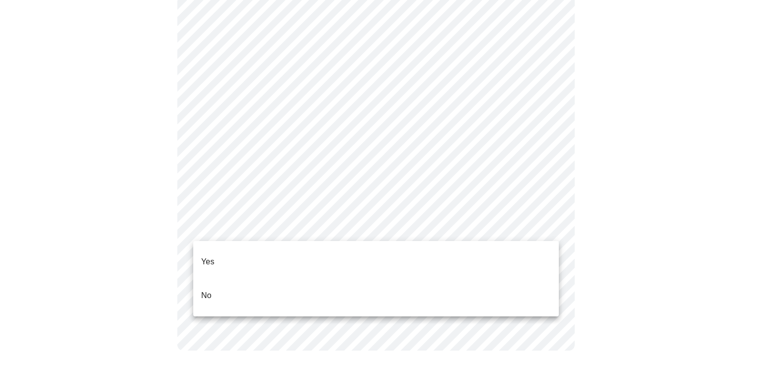
click at [241, 254] on li "Yes" at bounding box center [375, 262] width 365 height 34
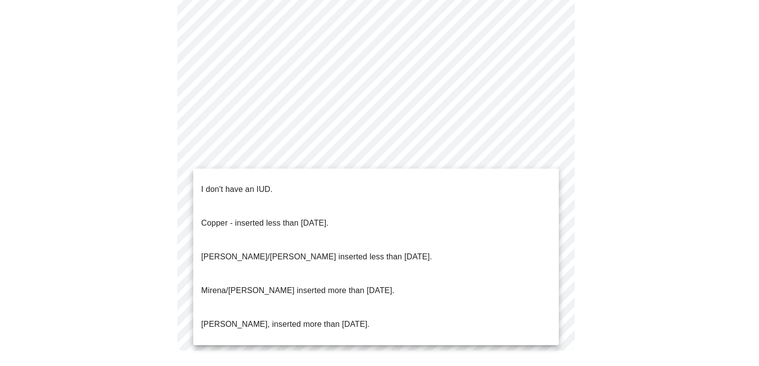
click at [332, 180] on li "I don't have an IUD." at bounding box center [375, 190] width 365 height 34
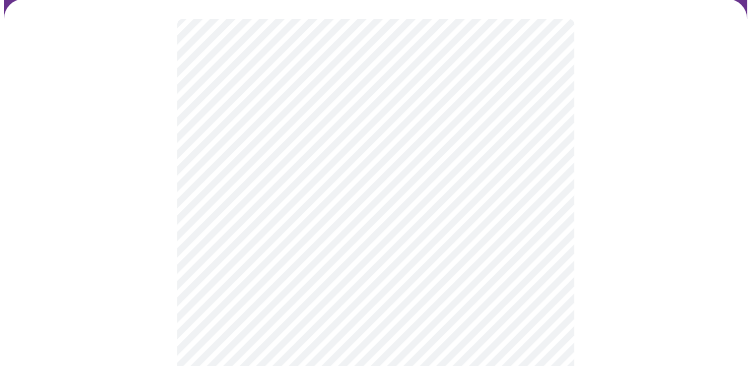
scroll to position [99, 0]
click at [338, 159] on body "MyMenopauseRx Appointments Messaging Labs Uploads Medications Community Refer a…" at bounding box center [375, 307] width 743 height 804
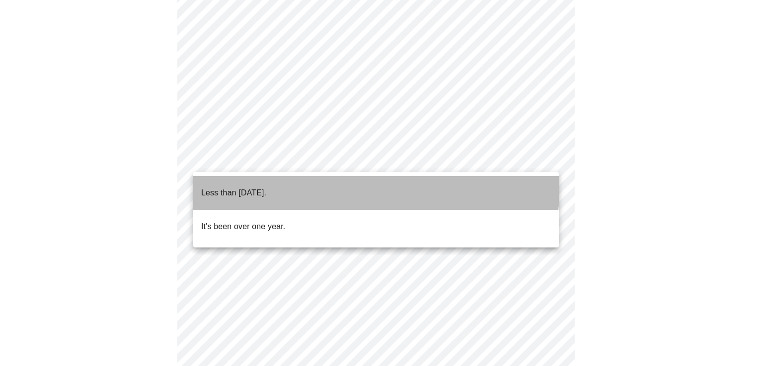
click at [311, 184] on li "Less than [DATE]." at bounding box center [375, 193] width 365 height 34
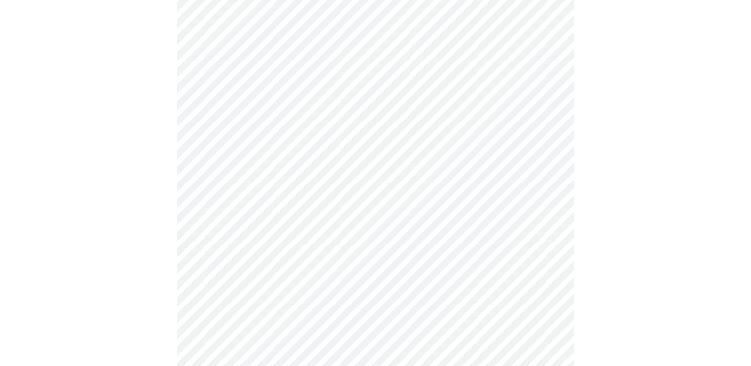
scroll to position [199, 0]
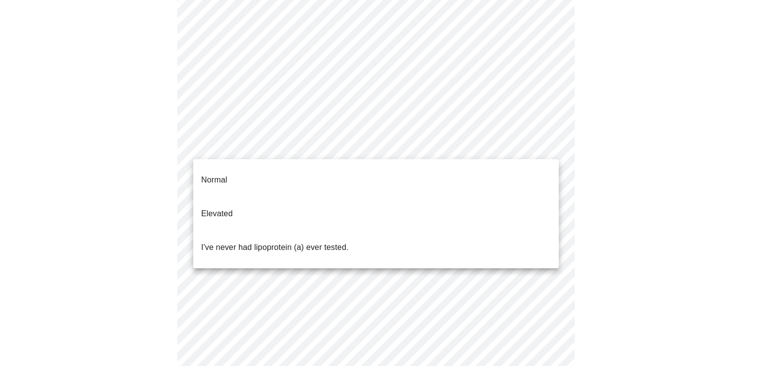
click at [314, 150] on body "MyMenopauseRx Appointments Messaging Labs Uploads Medications Community Refer a…" at bounding box center [379, 204] width 751 height 798
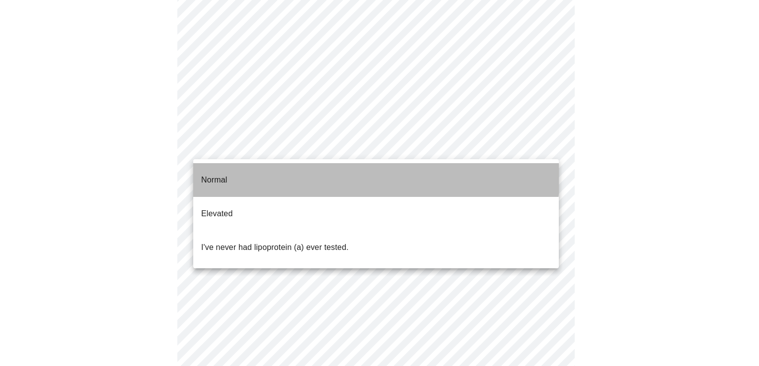
click at [296, 172] on li "Normal" at bounding box center [375, 180] width 365 height 34
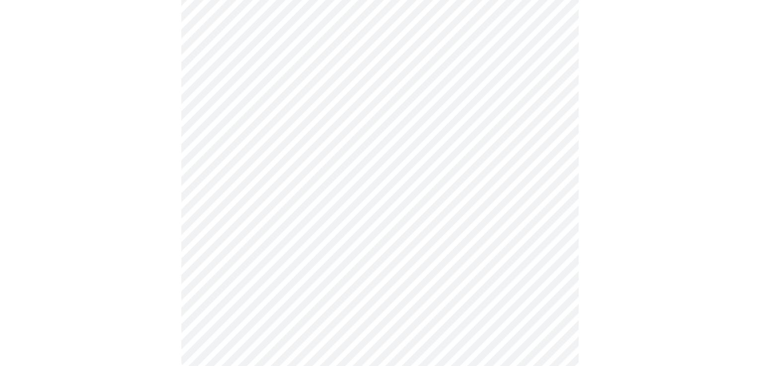
scroll to position [149, 0]
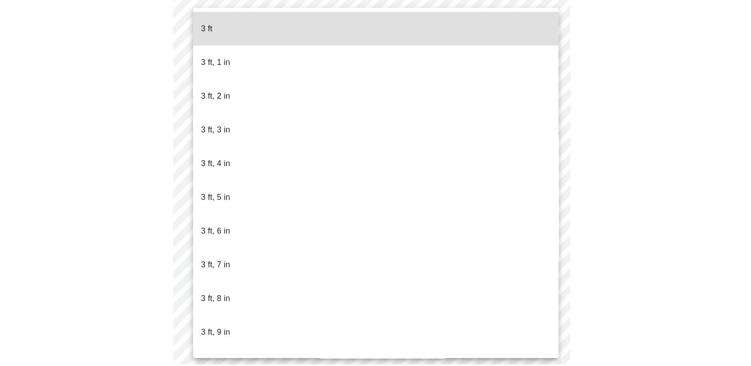
click at [347, 143] on body "MyMenopauseRx Appointments Messaging Labs Uploads Medications Community Refer a…" at bounding box center [375, 120] width 743 height 530
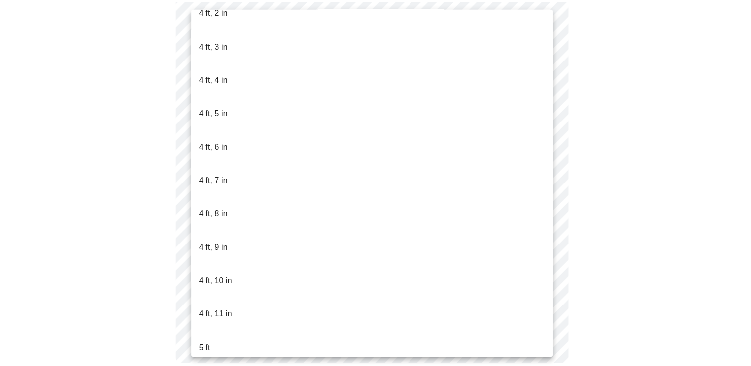
scroll to position [497, 0]
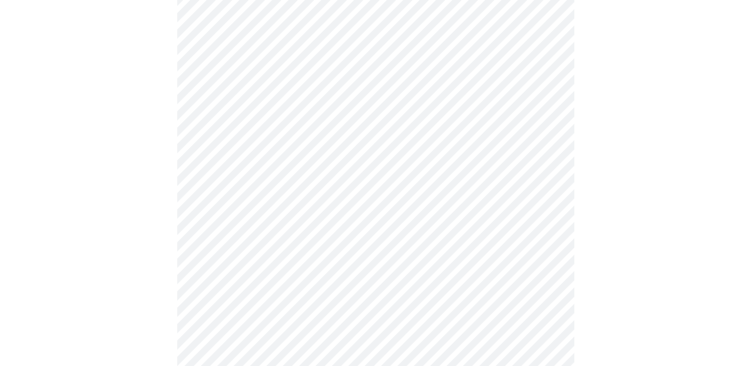
scroll to position [2632, 0]
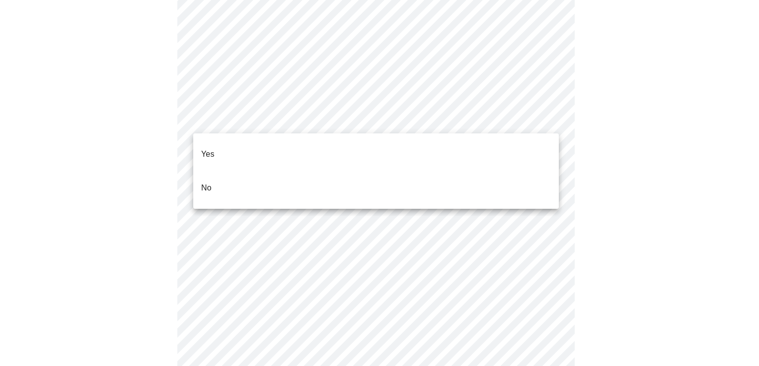
click at [222, 173] on li "No" at bounding box center [375, 188] width 365 height 34
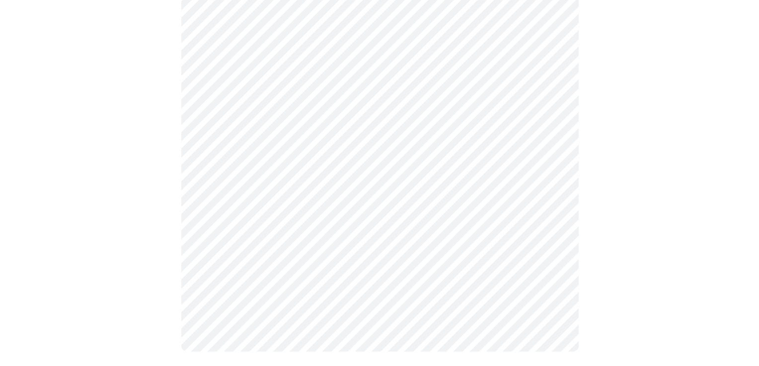
scroll to position [601, 0]
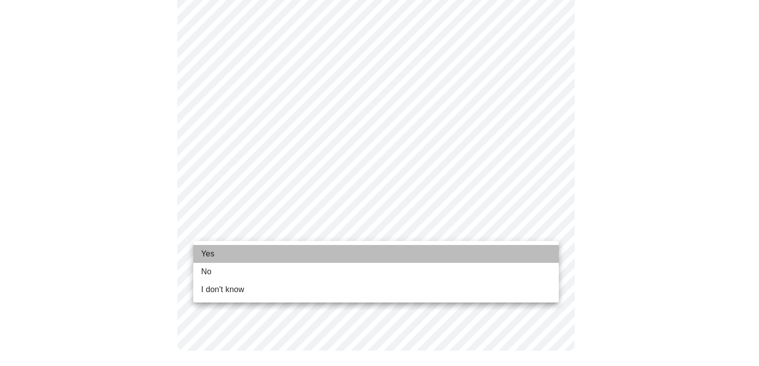
click at [234, 261] on li "Yes" at bounding box center [375, 254] width 365 height 18
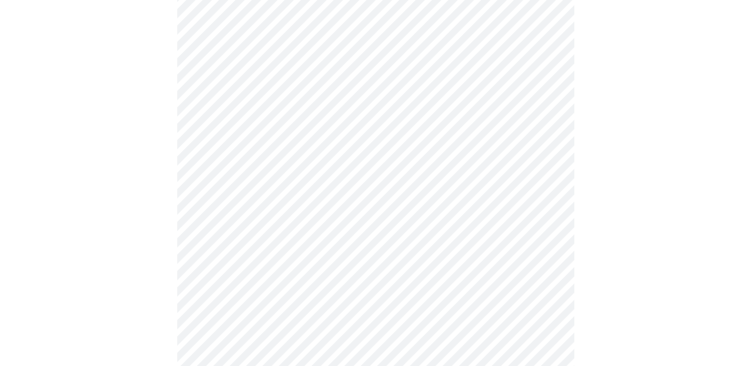
scroll to position [199, 0]
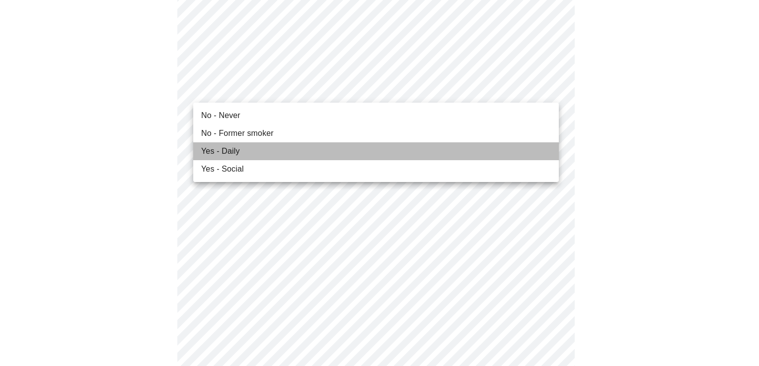
click at [266, 152] on li "Yes - Daily" at bounding box center [375, 152] width 365 height 18
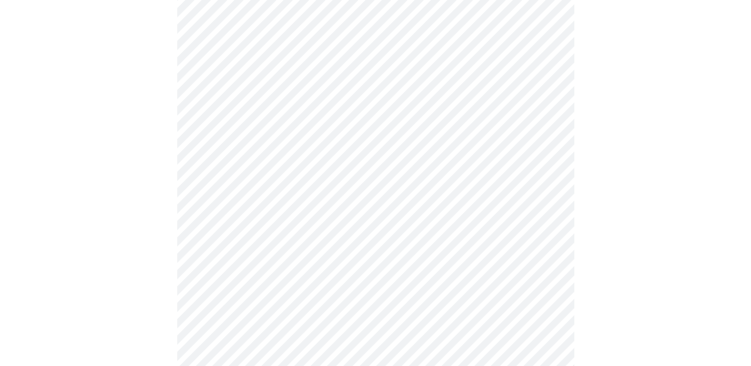
scroll to position [844, 0]
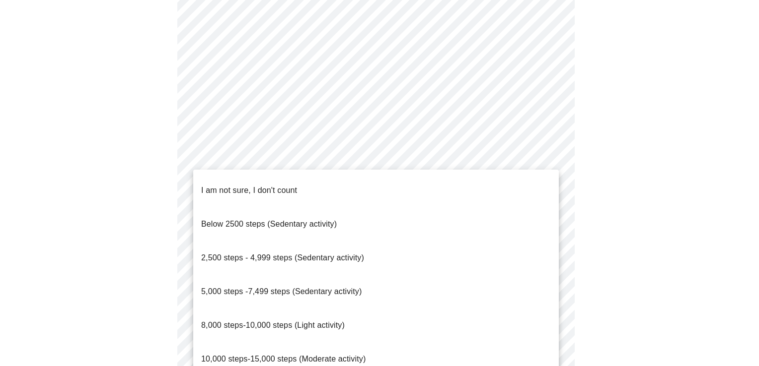
click at [240, 254] on span "2,500 steps - 4,999 steps (Sedentary activity)" at bounding box center [282, 258] width 163 height 8
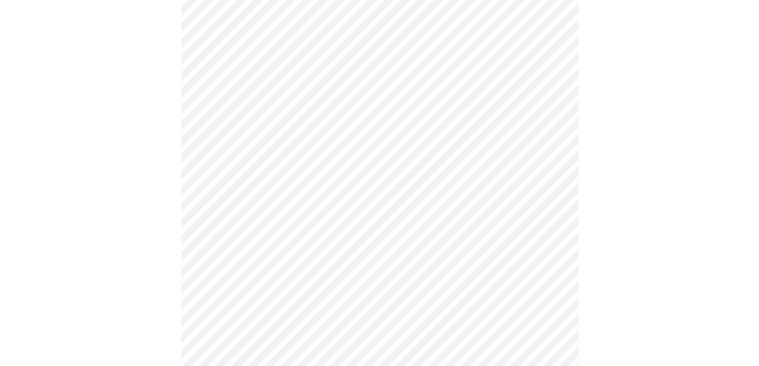
scroll to position [926, 0]
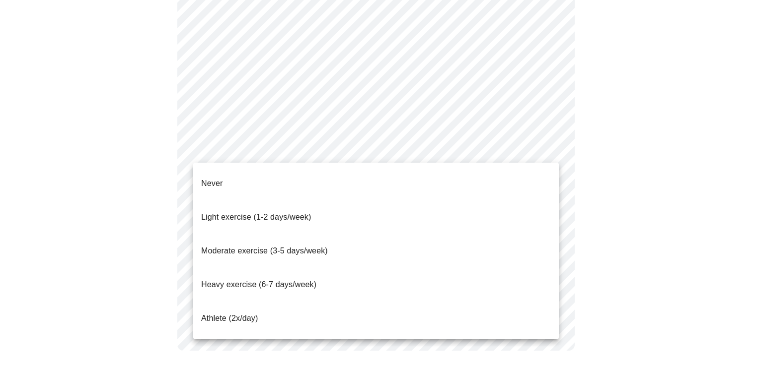
click at [266, 213] on span "Light exercise (1-2 days/week)" at bounding box center [256, 217] width 110 height 8
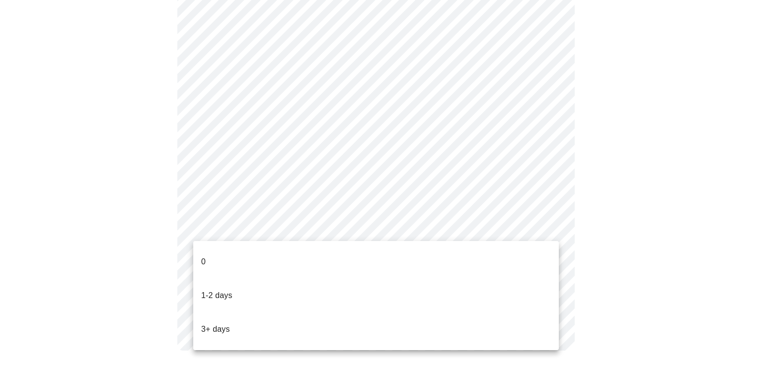
click at [242, 286] on li "1-2 days" at bounding box center [375, 296] width 365 height 34
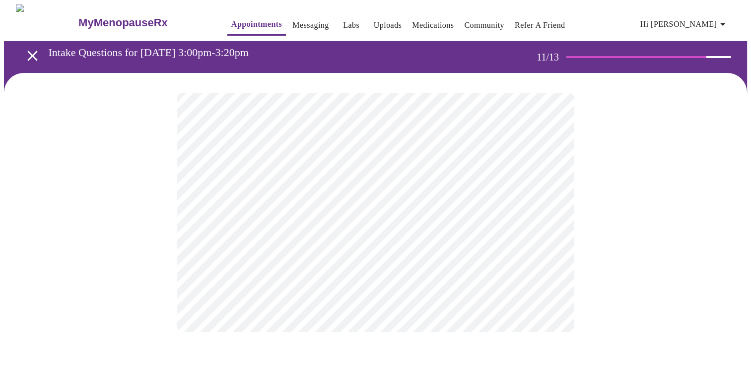
scroll to position [0, 0]
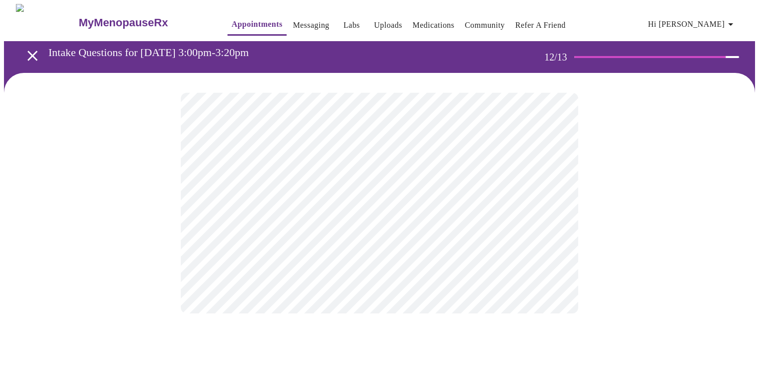
click at [390, 213] on body "MyMenopauseRx Appointments Messaging Labs Uploads Medications Community Refer a…" at bounding box center [379, 169] width 751 height 330
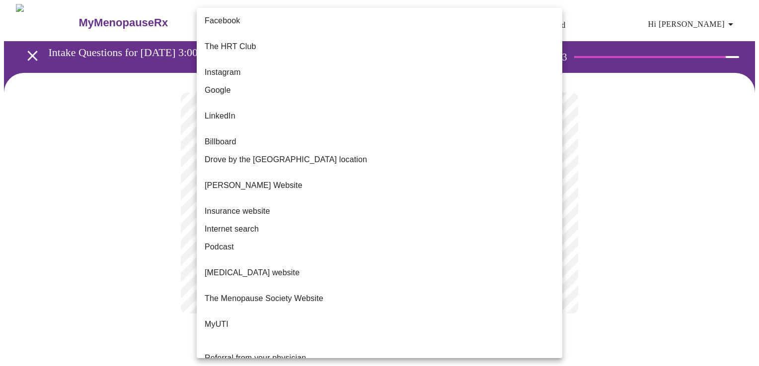
click at [230, 83] on li "Google" at bounding box center [379, 90] width 365 height 18
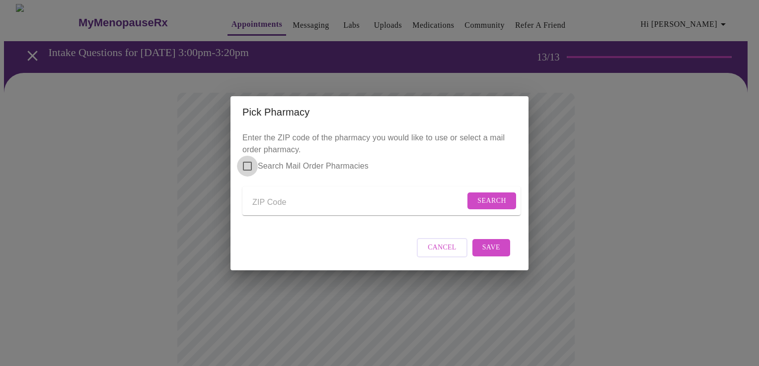
click at [249, 160] on input "Search Mail Order Pharmacies" at bounding box center [247, 166] width 21 height 21
checkbox input "true"
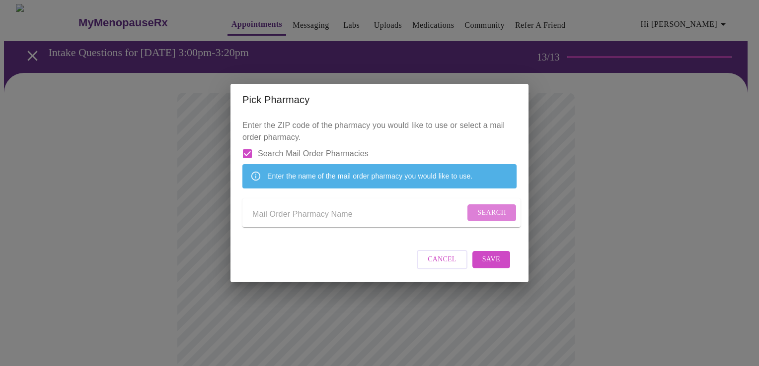
click at [477, 215] on span "Search" at bounding box center [491, 213] width 29 height 12
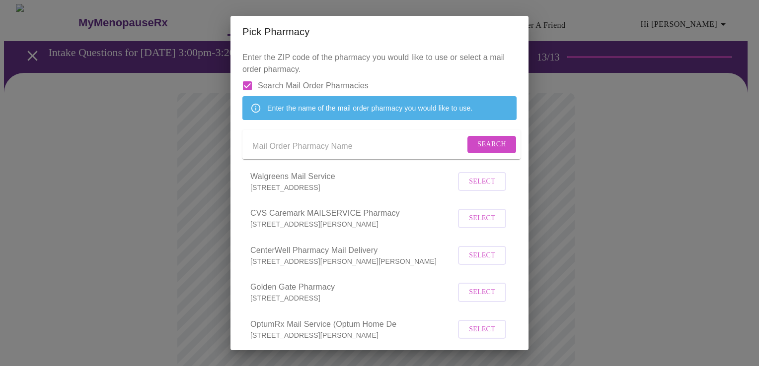
click at [482, 188] on span "Select" at bounding box center [482, 182] width 26 height 12
click at [550, 180] on div "Pick Pharmacy Enter the ZIP code of the pharmacy you would like to use or selec…" at bounding box center [379, 183] width 759 height 366
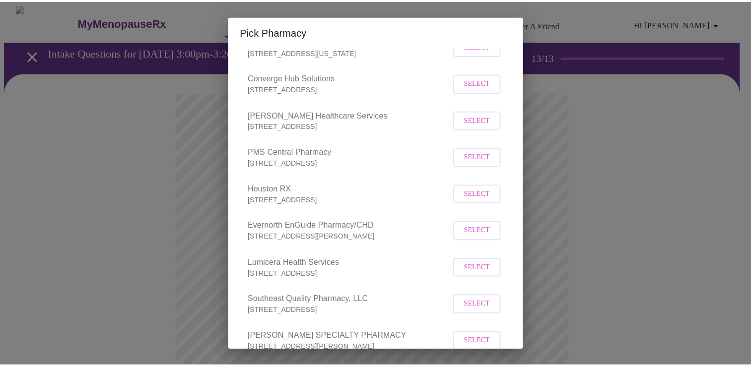
scroll to position [11496, 0]
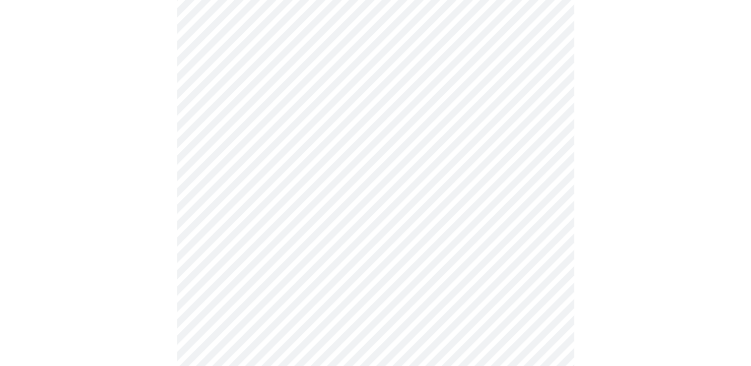
scroll to position [378, 0]
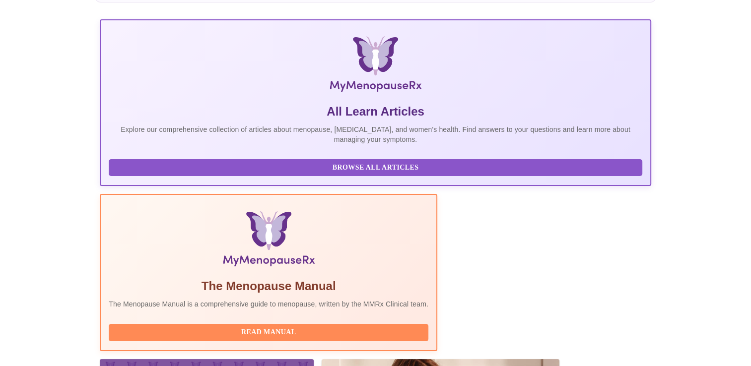
scroll to position [175, 0]
